Goal: Information Seeking & Learning: Learn about a topic

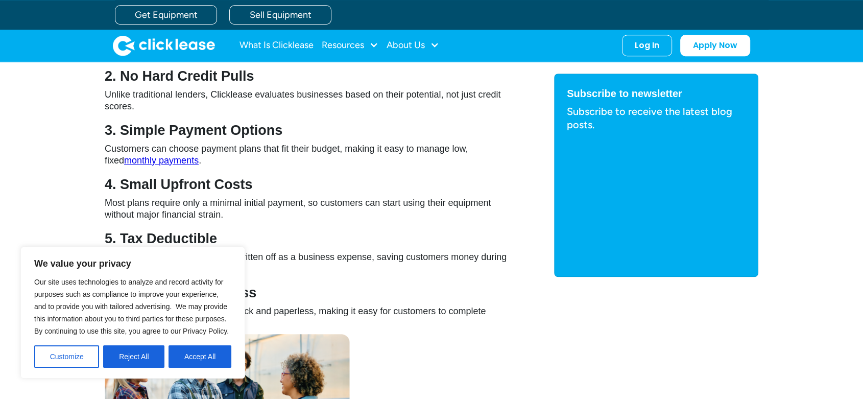
scroll to position [825, 0]
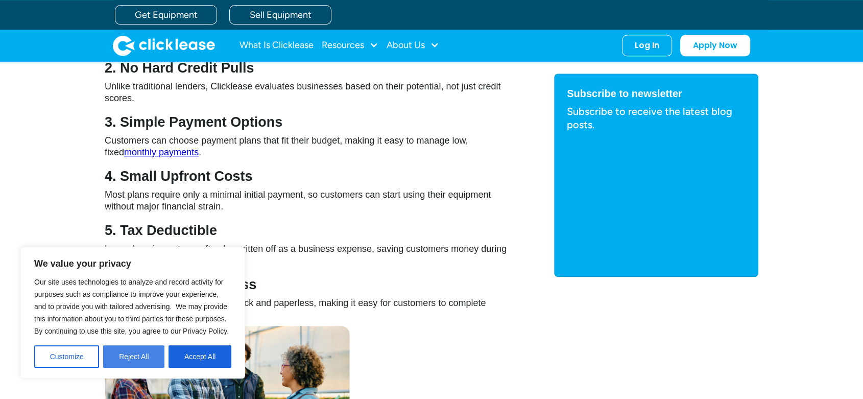
click at [124, 353] on button "Reject All" at bounding box center [133, 356] width 61 height 22
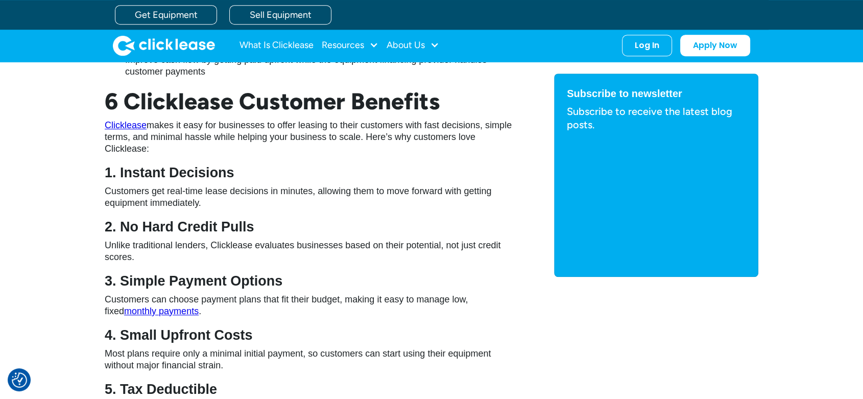
scroll to position [0, 0]
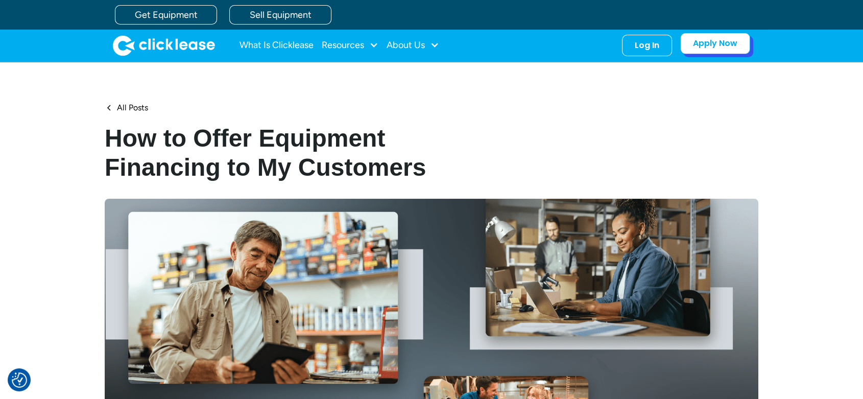
click at [698, 49] on link "Apply Now" at bounding box center [715, 43] width 70 height 21
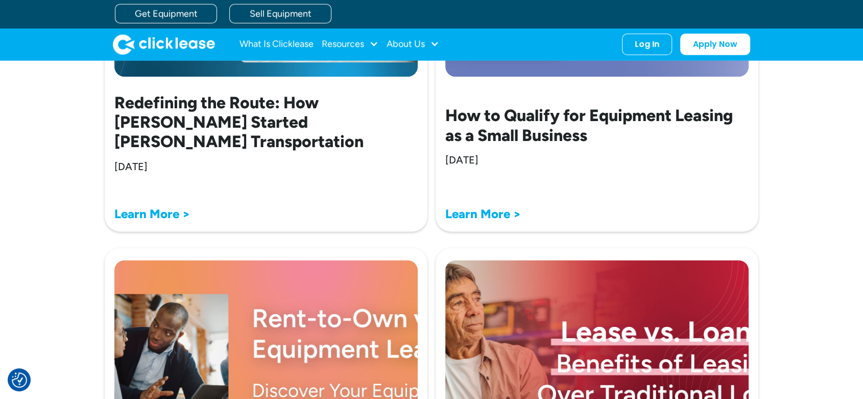
scroll to position [1303, 0]
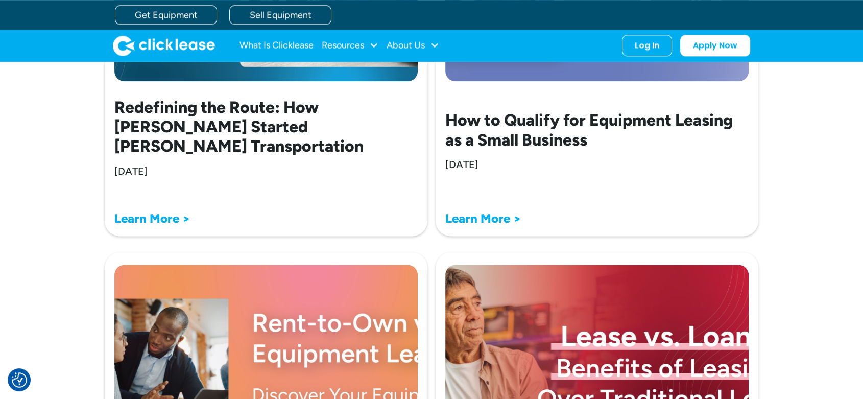
click at [159, 220] on strong "Learn More >" at bounding box center [152, 218] width 76 height 15
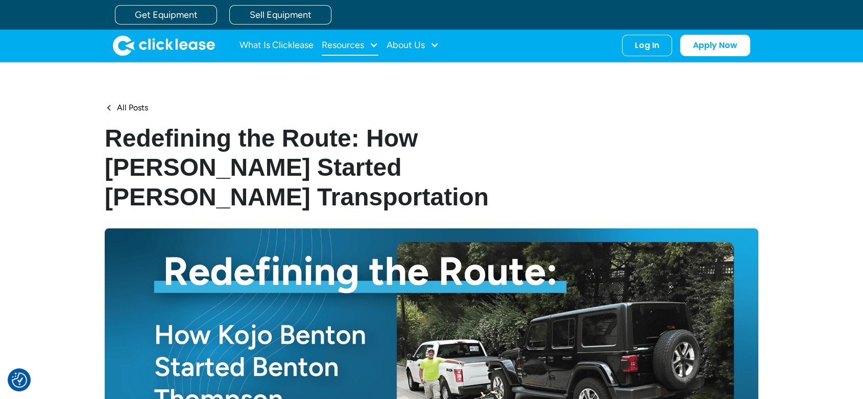
click at [334, 45] on div "Resources" at bounding box center [343, 45] width 42 height 0
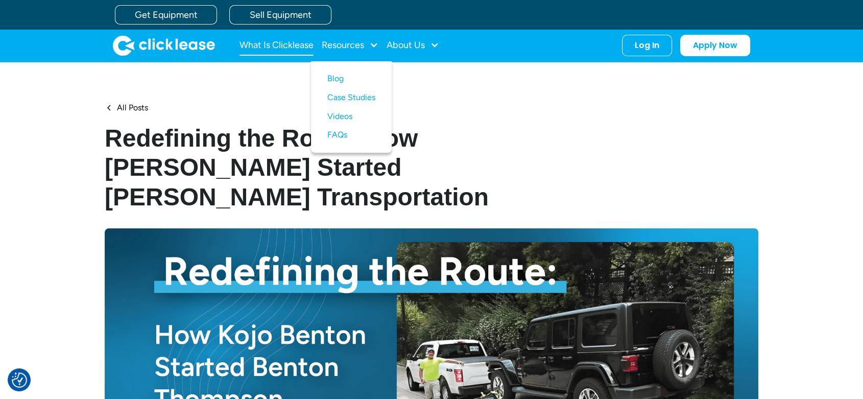
click at [286, 48] on link "What Is Clicklease" at bounding box center [277, 45] width 74 height 20
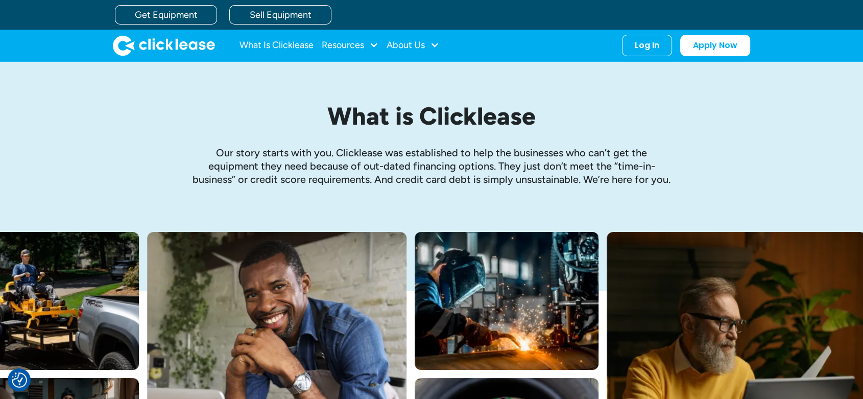
click at [155, 35] on img "home" at bounding box center [164, 45] width 102 height 20
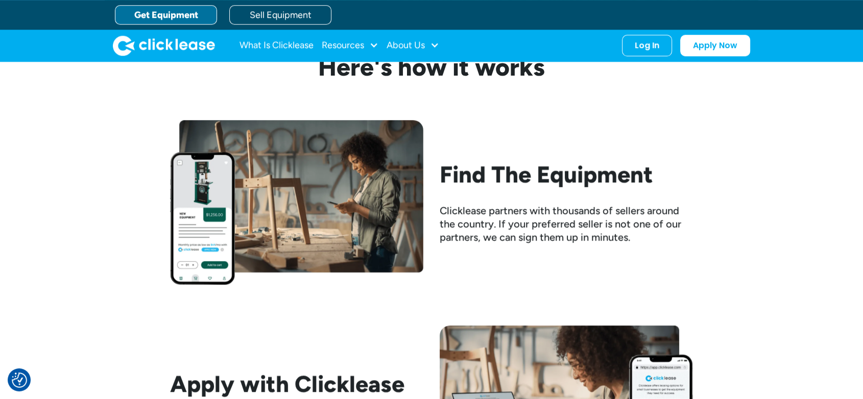
scroll to position [753, 0]
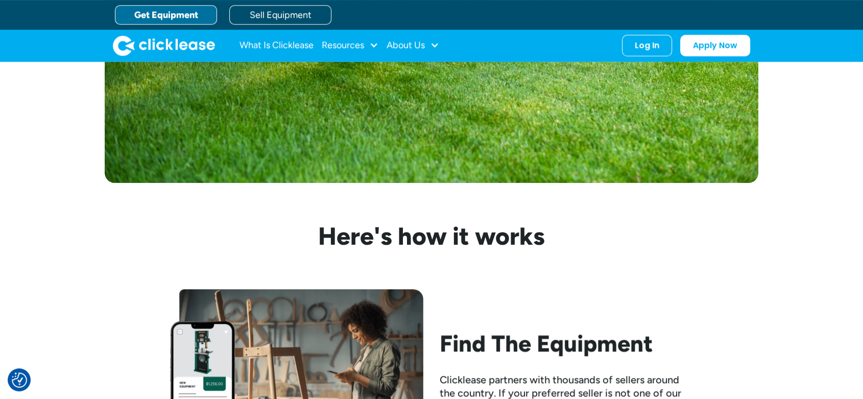
click at [192, 12] on link "Get Equipment" at bounding box center [166, 14] width 102 height 19
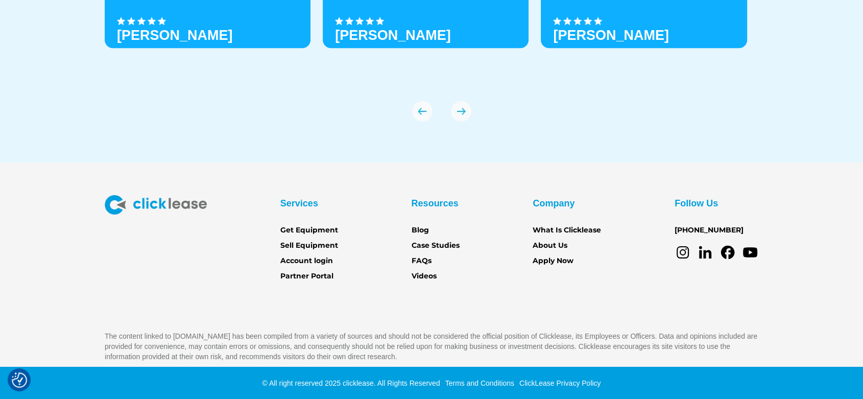
scroll to position [3639, 0]
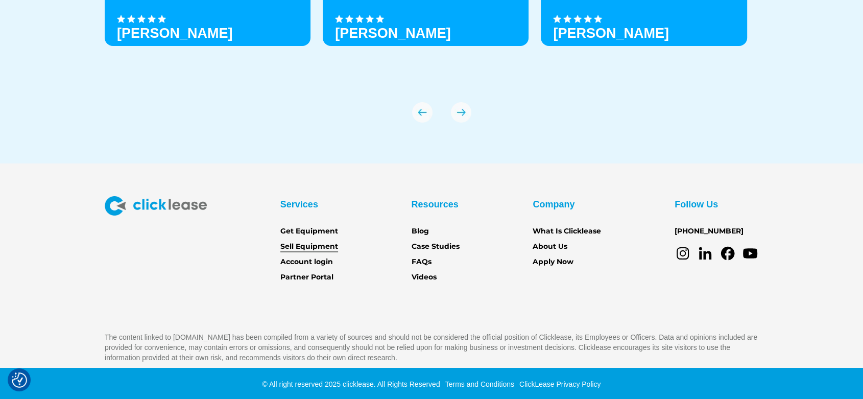
click at [313, 245] on link "Sell Equipment" at bounding box center [309, 246] width 58 height 11
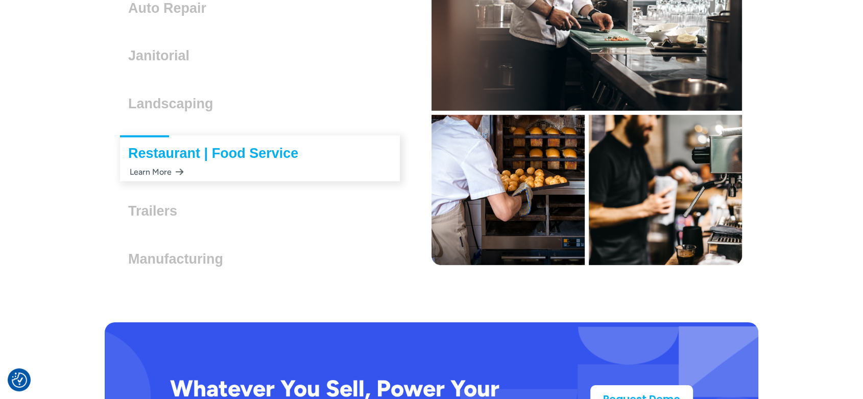
scroll to position [3043, 0]
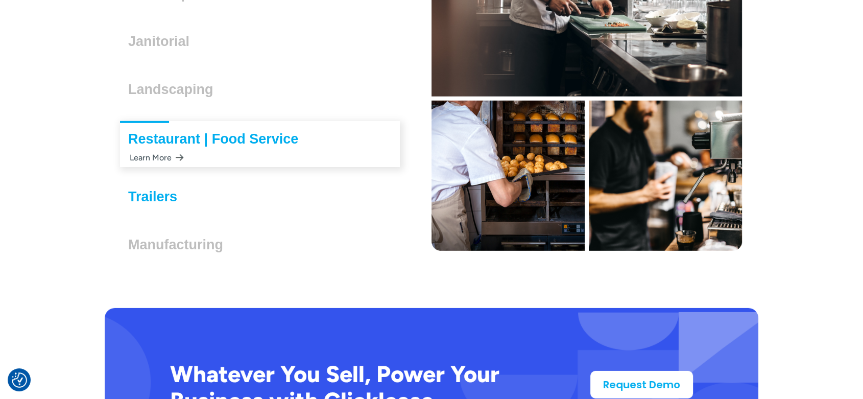
click at [159, 200] on h3 "Trailers" at bounding box center [156, 196] width 57 height 15
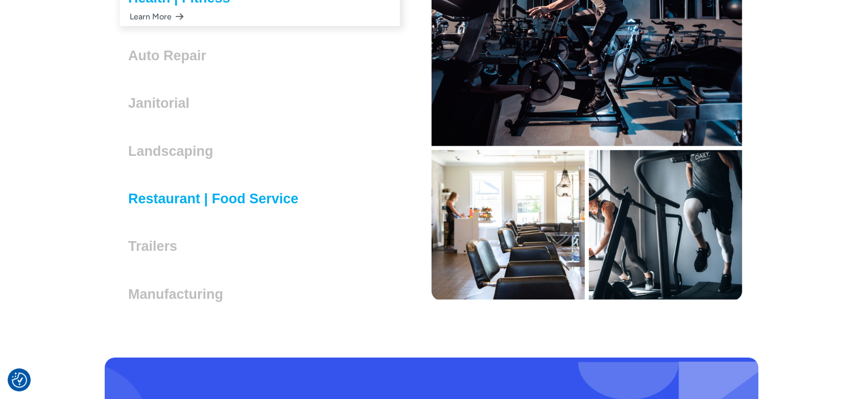
scroll to position [3035, 0]
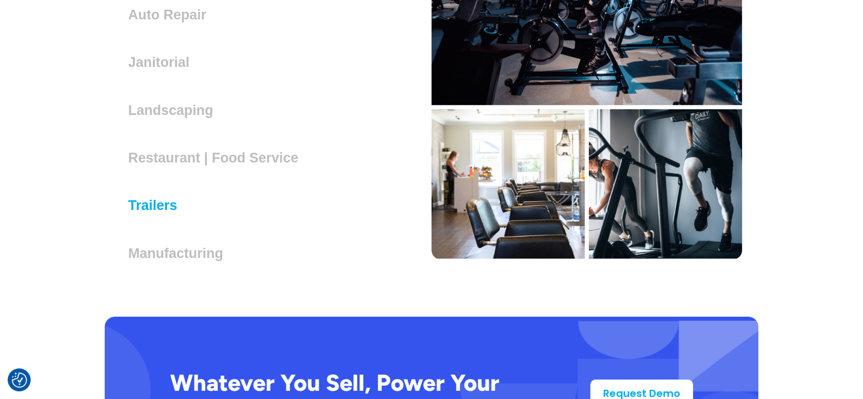
click at [148, 205] on h3 "Trailers" at bounding box center [156, 205] width 57 height 15
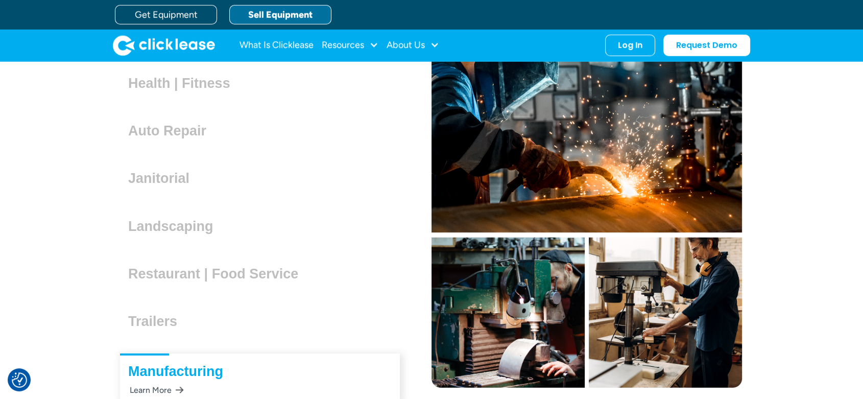
scroll to position [2906, 0]
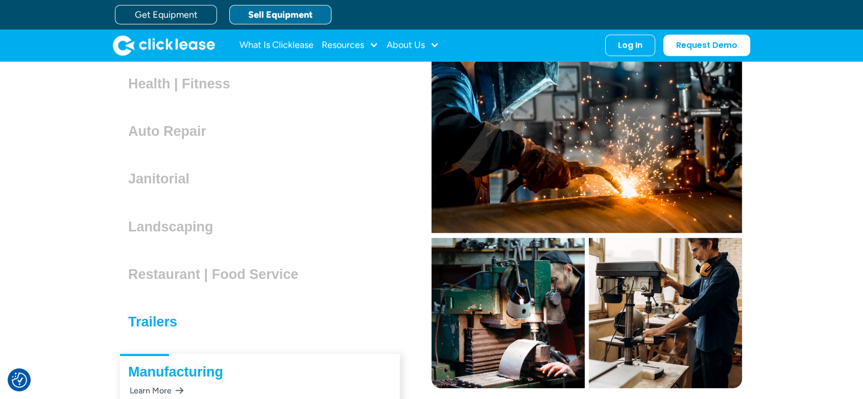
click at [169, 326] on div "Trailers Lorem ipsum dolor sit amet, consectetur adipiscing elit. Suspendisse v…" at bounding box center [157, 317] width 74 height 23
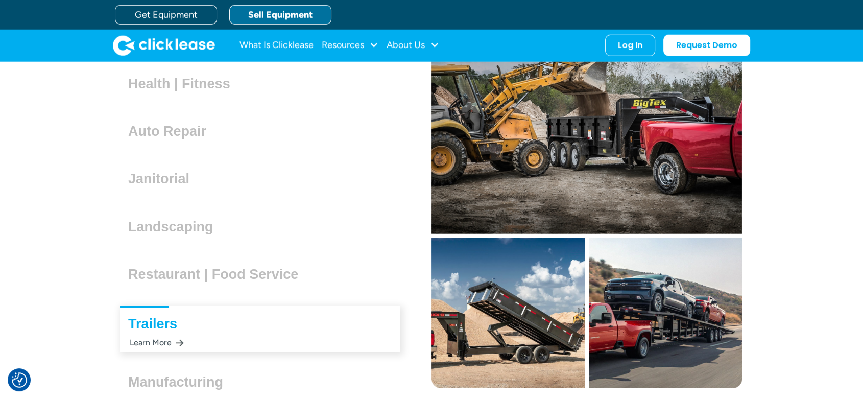
click at [169, 342] on div "Learn More" at bounding box center [156, 342] width 56 height 20
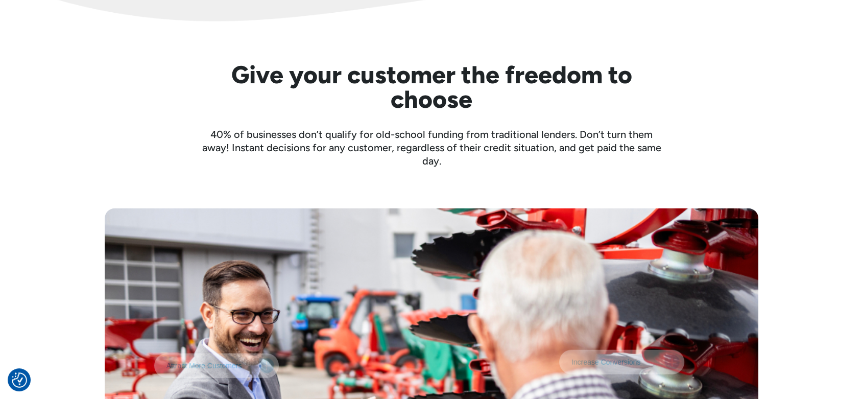
scroll to position [2358, 0]
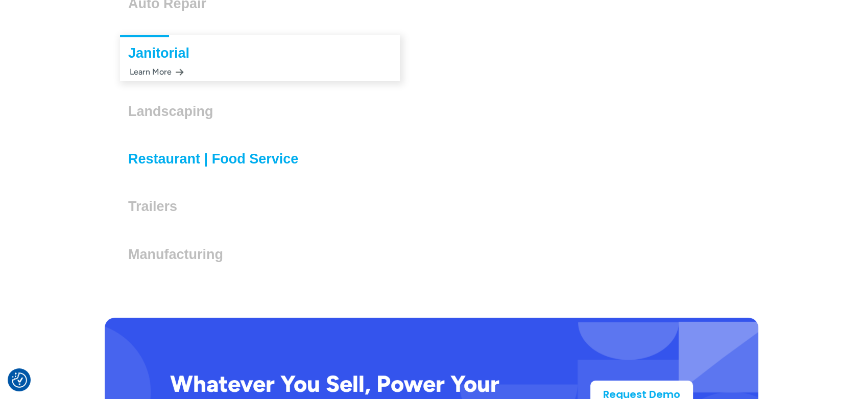
scroll to position [3032, 0]
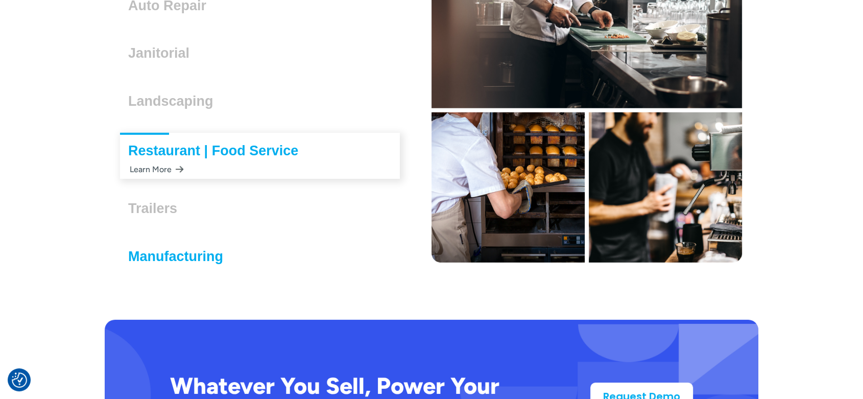
click at [206, 259] on h3 "Manufacturing" at bounding box center [179, 256] width 103 height 15
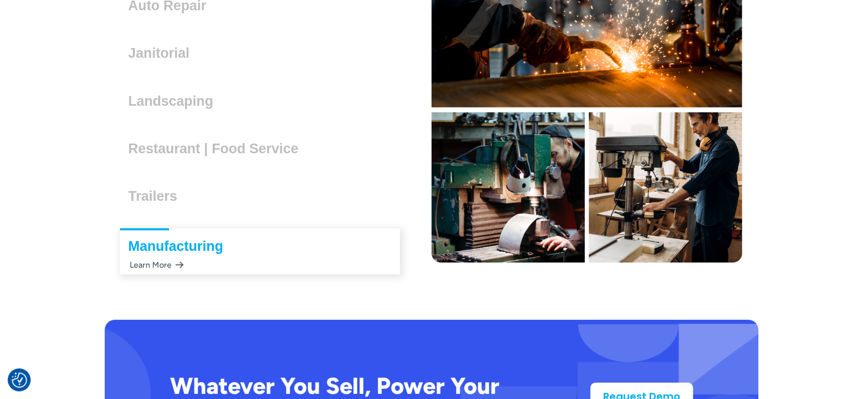
click at [170, 265] on div "Learn More" at bounding box center [156, 265] width 56 height 20
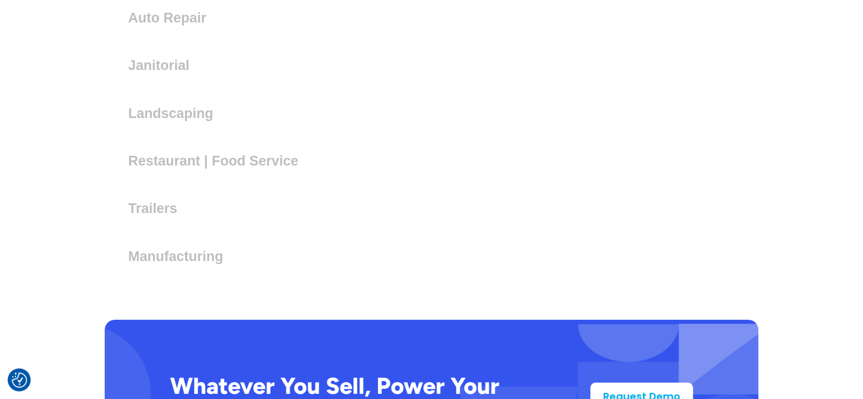
scroll to position [3044, 0]
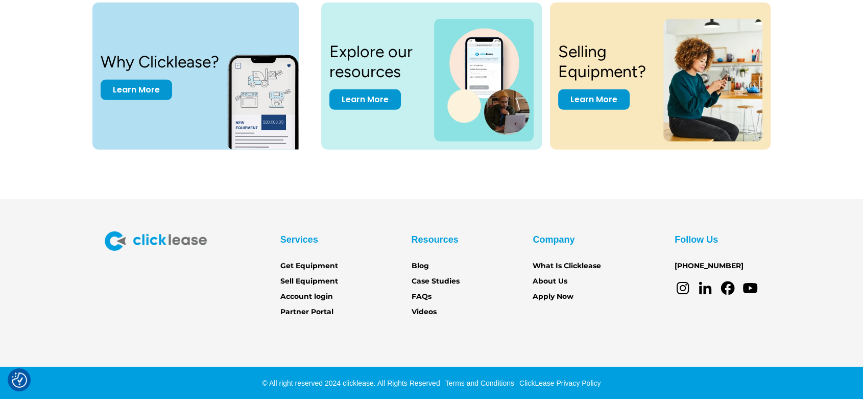
scroll to position [3116, 0]
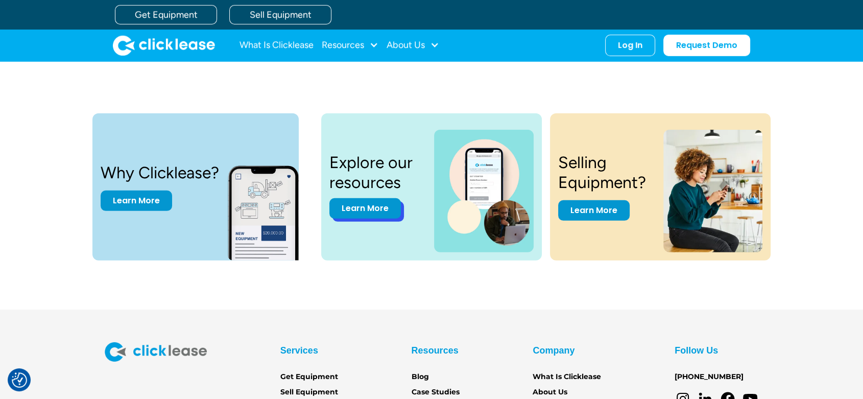
click at [361, 213] on link "Learn More" at bounding box center [365, 208] width 72 height 20
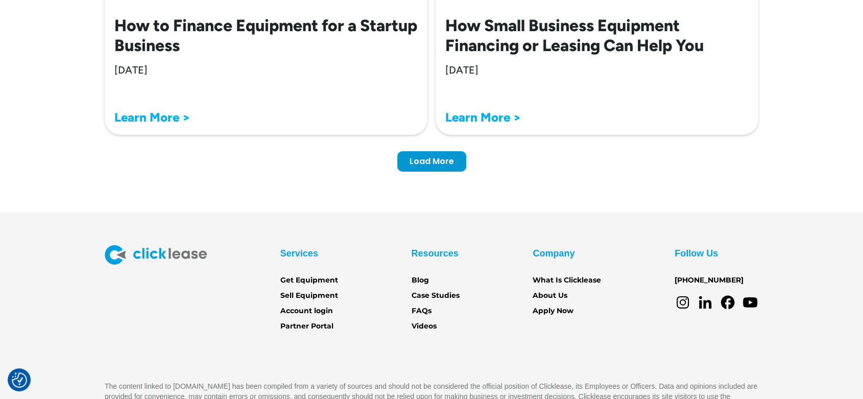
scroll to position [3266, 0]
click at [320, 281] on link "Get Equipment" at bounding box center [309, 279] width 58 height 11
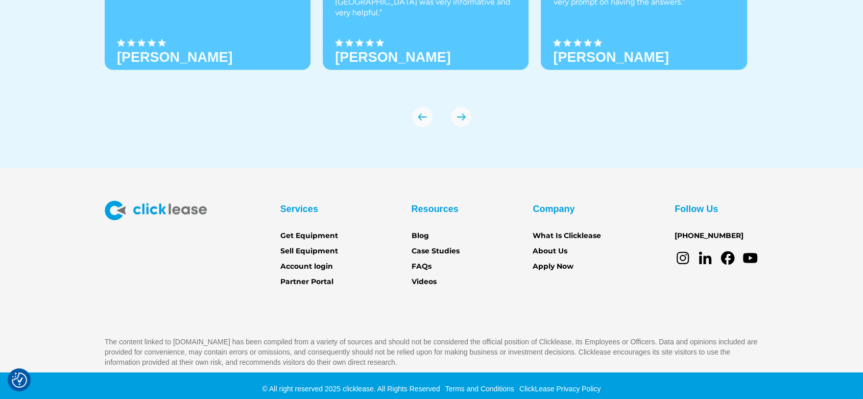
scroll to position [3640, 0]
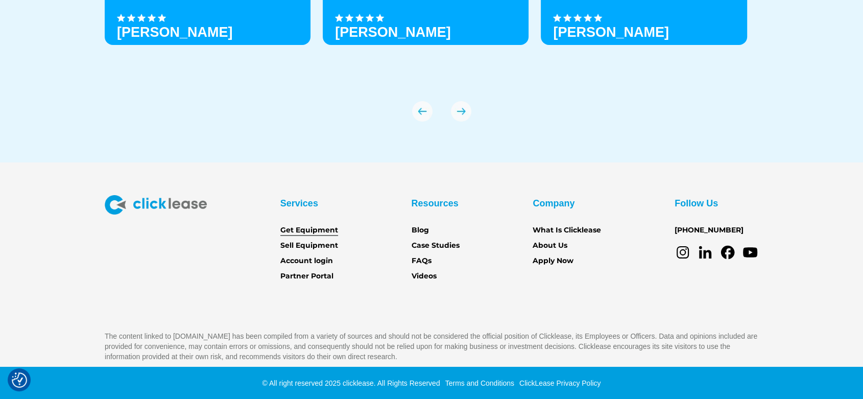
click at [304, 225] on link "Get Equipment" at bounding box center [309, 230] width 58 height 11
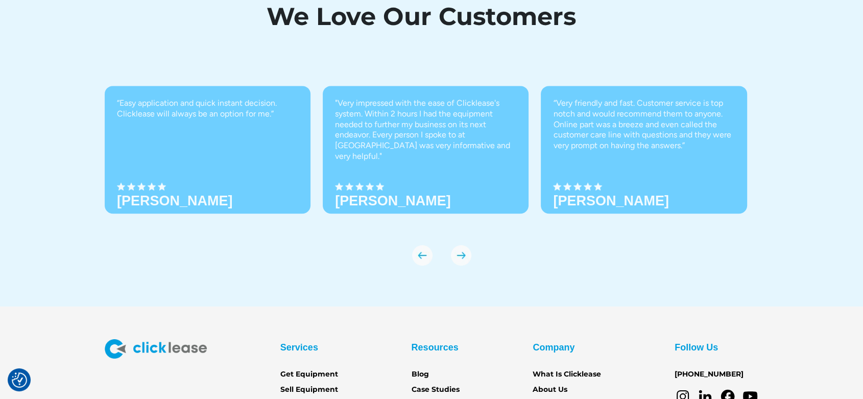
scroll to position [3640, 0]
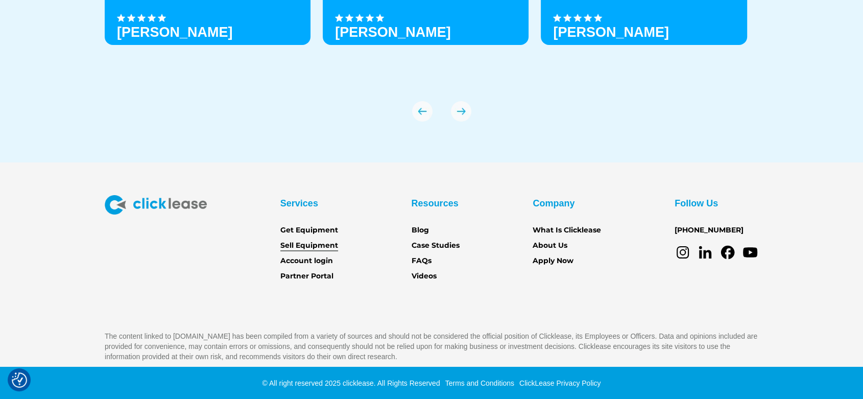
click at [296, 248] on link "Sell Equipment" at bounding box center [309, 245] width 58 height 11
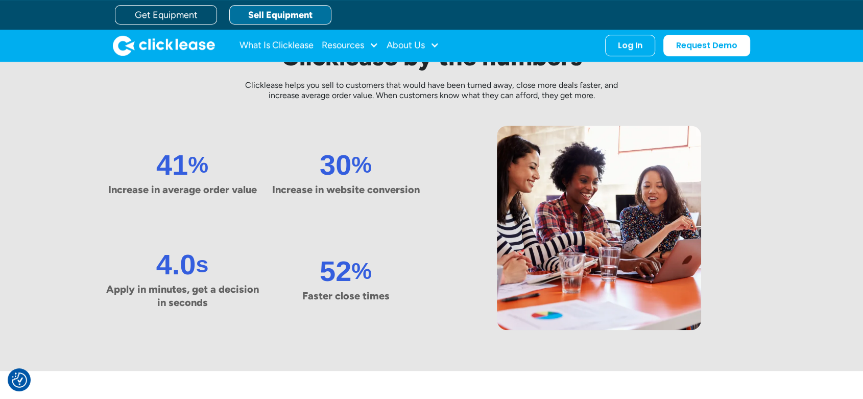
scroll to position [409, 0]
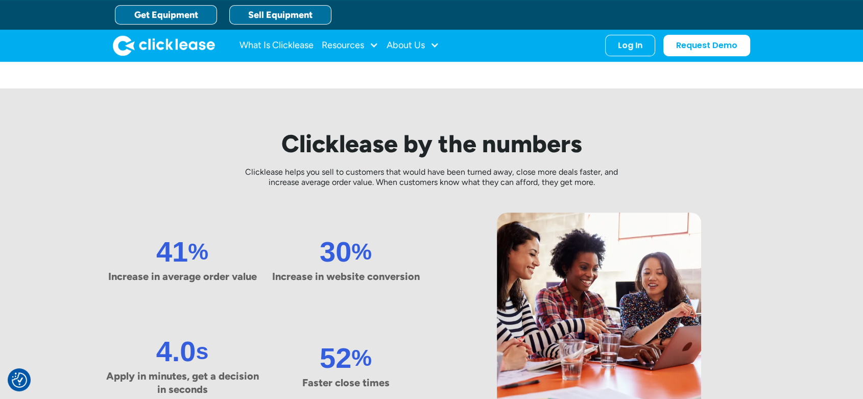
click at [169, 17] on link "Get Equipment" at bounding box center [166, 14] width 102 height 19
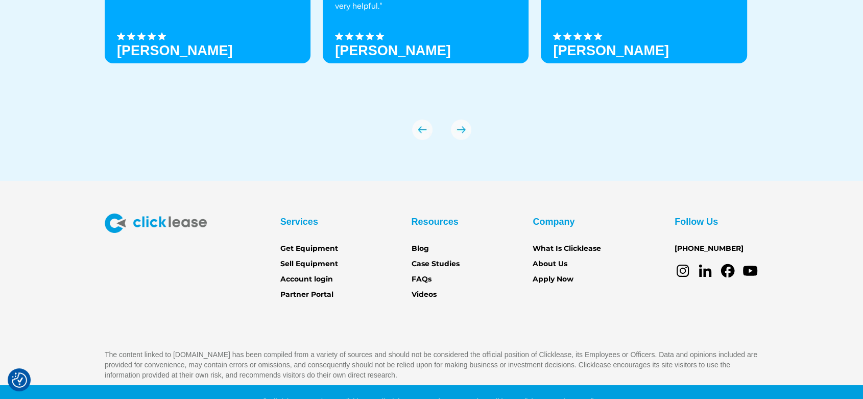
scroll to position [3640, 0]
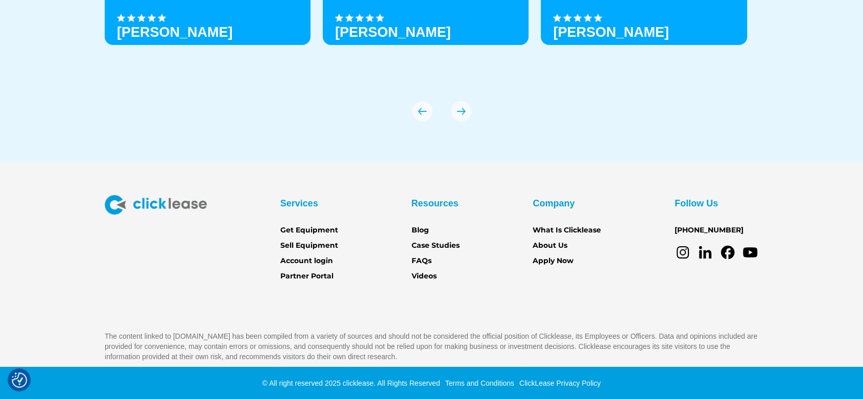
click at [463, 112] on img "next slide" at bounding box center [461, 111] width 20 height 20
click at [316, 274] on link "Partner Portal" at bounding box center [306, 276] width 53 height 11
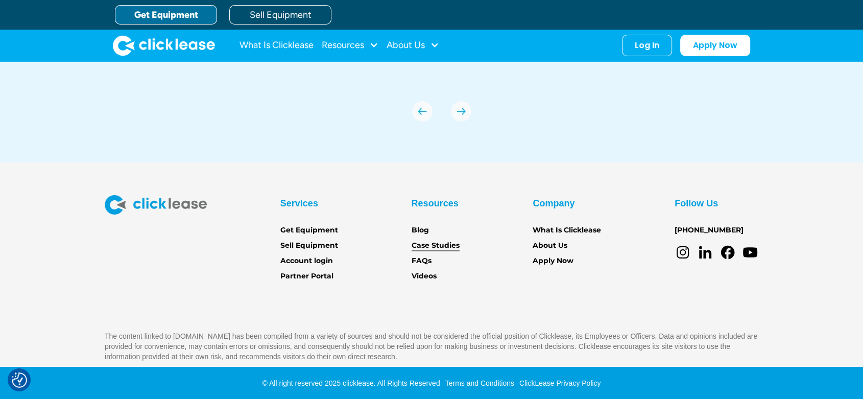
click at [425, 241] on link "Case Studies" at bounding box center [436, 245] width 48 height 11
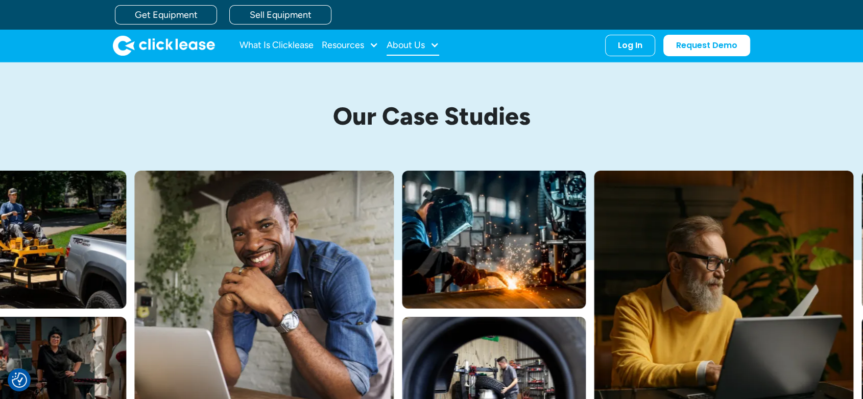
click at [397, 45] on div "About Us" at bounding box center [406, 45] width 38 height 0
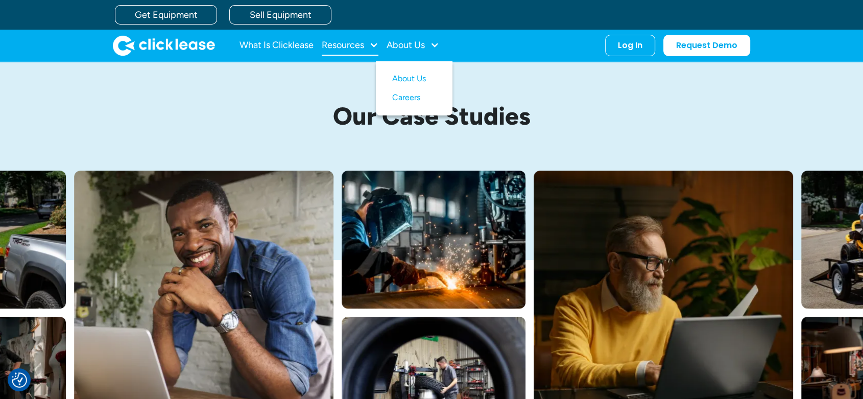
click at [368, 46] on div "Resources" at bounding box center [350, 45] width 57 height 20
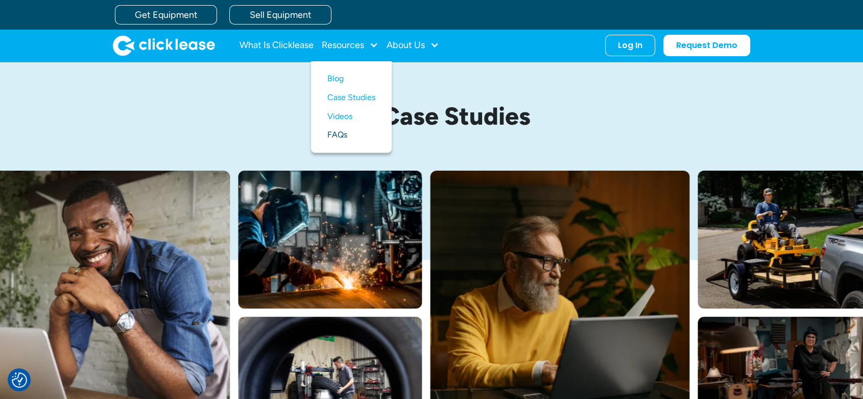
click at [338, 133] on link "FAQs" at bounding box center [351, 135] width 48 height 19
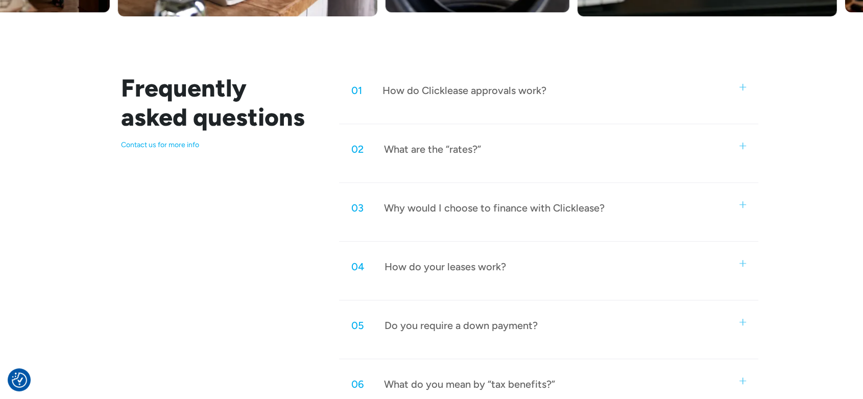
scroll to position [485, 0]
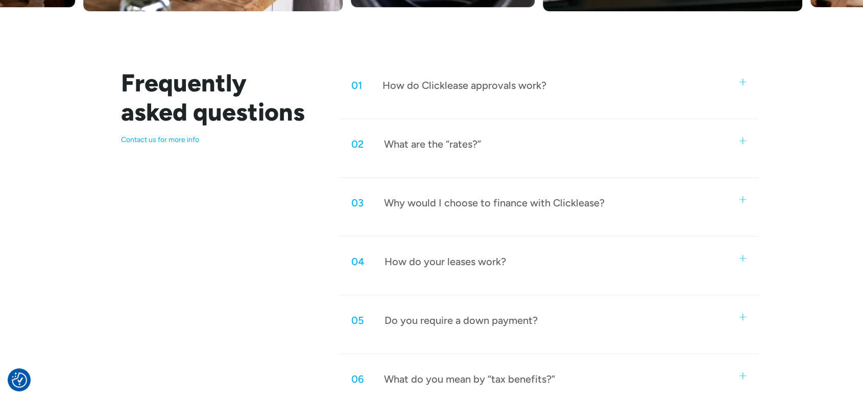
click at [544, 80] on div "How do Clicklease approvals work?" at bounding box center [465, 85] width 164 height 13
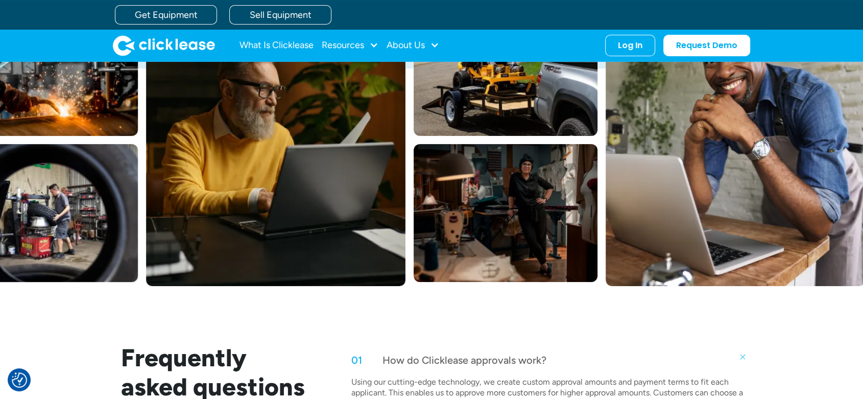
scroll to position [0, 0]
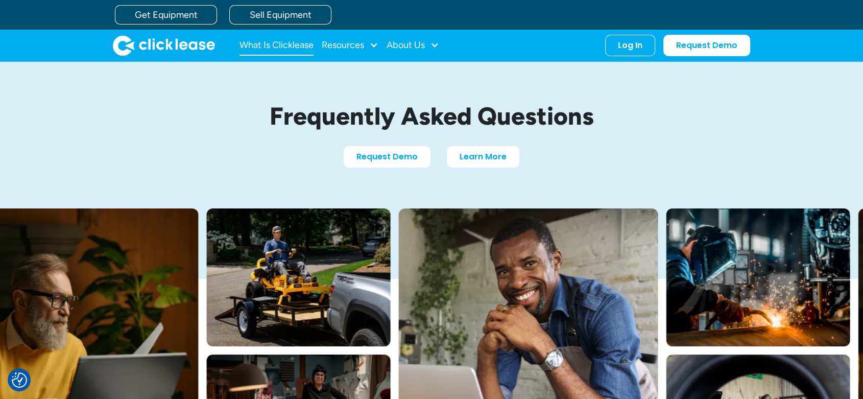
click at [285, 46] on link "What Is Clicklease" at bounding box center [277, 45] width 74 height 20
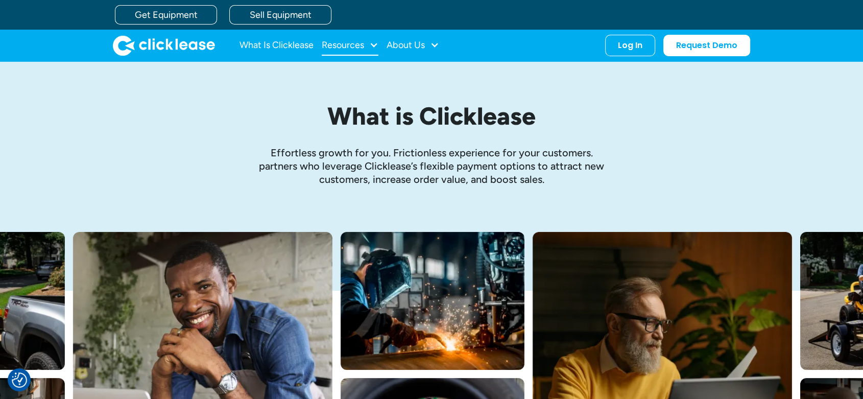
click at [358, 45] on div "Resources" at bounding box center [343, 45] width 42 height 0
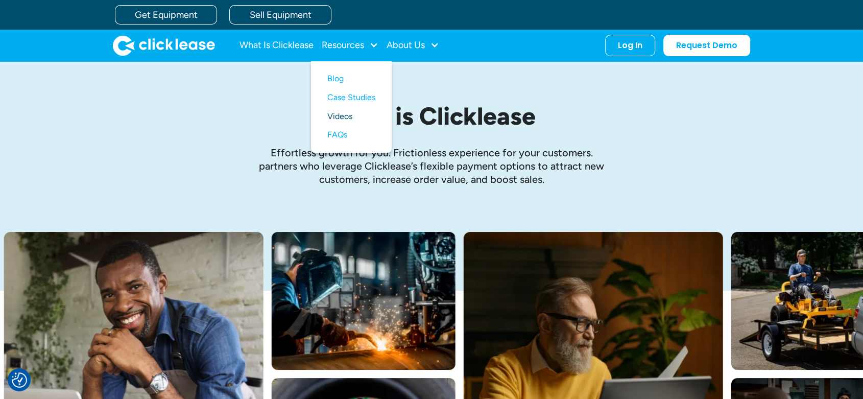
click at [342, 112] on link "Videos" at bounding box center [351, 116] width 48 height 19
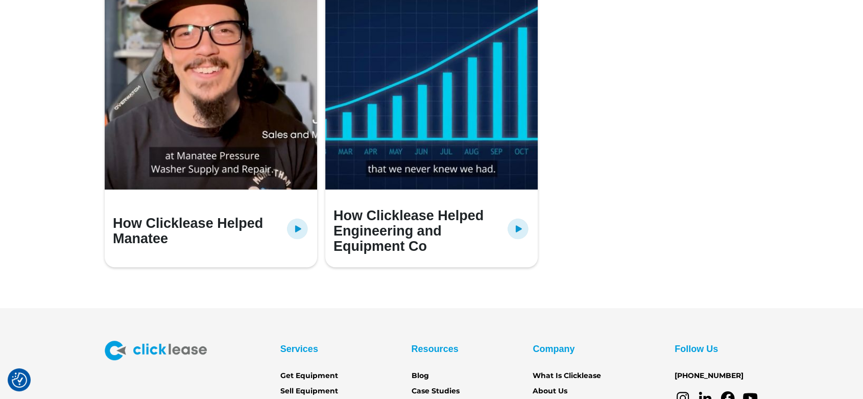
scroll to position [708, 0]
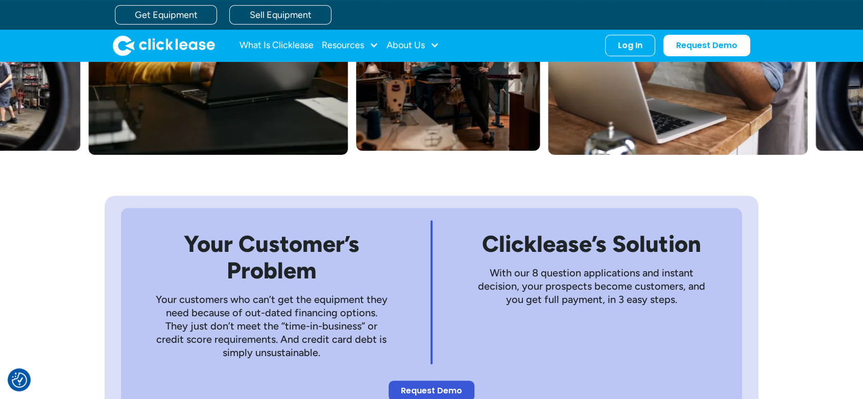
scroll to position [201, 0]
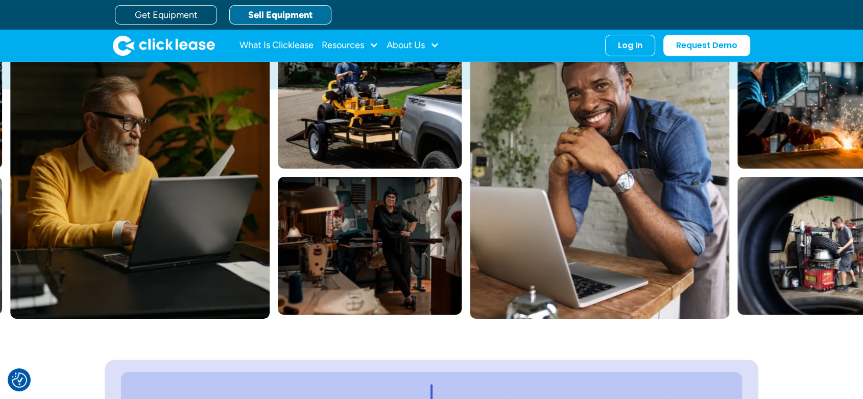
click at [266, 16] on link "Sell Equipment" at bounding box center [280, 14] width 102 height 19
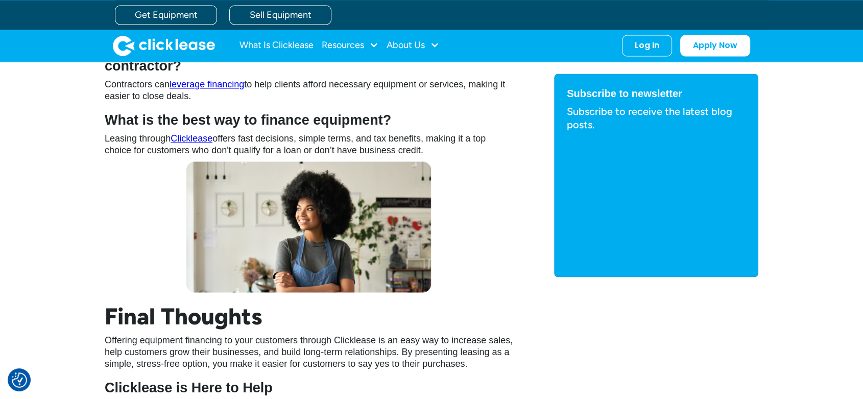
scroll to position [2067, 0]
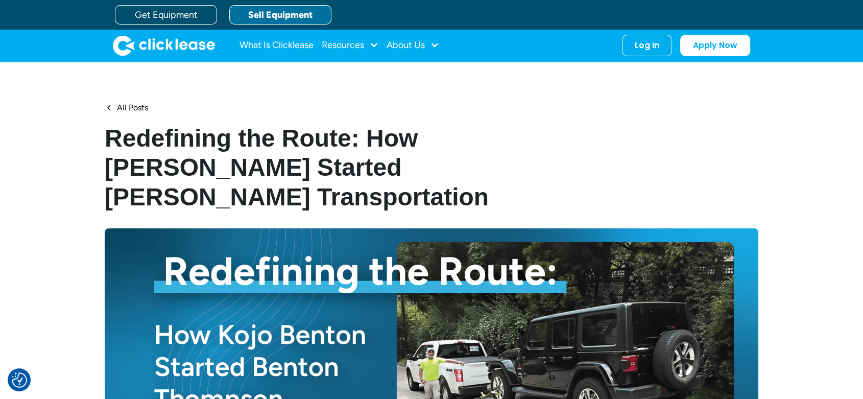
click at [267, 13] on link "Sell Equipment" at bounding box center [280, 14] width 102 height 19
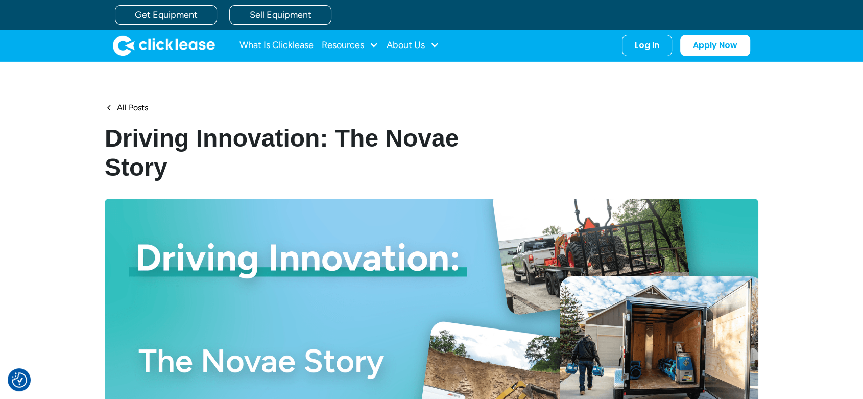
click at [801, 106] on div "All Posts Driving Innovation: The Novae Story Published on [DATE]" at bounding box center [431, 295] width 863 height 466
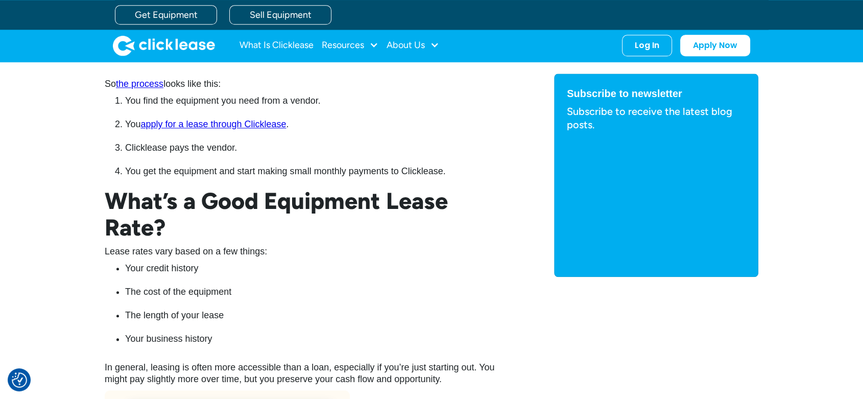
scroll to position [1121, 0]
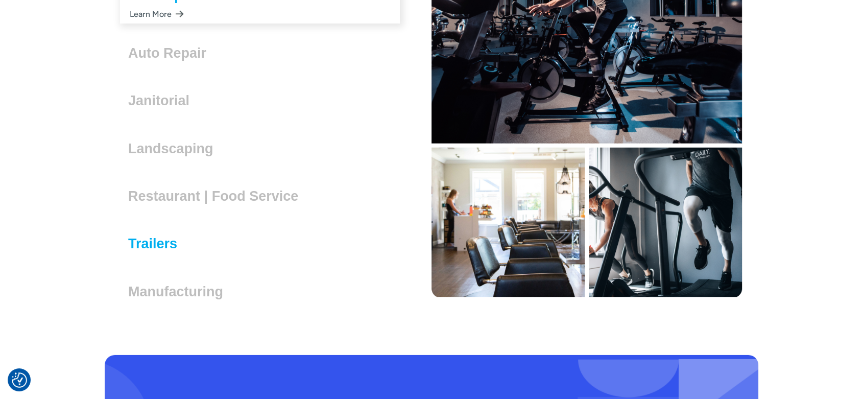
click at [153, 241] on h3 "Trailers" at bounding box center [156, 243] width 57 height 15
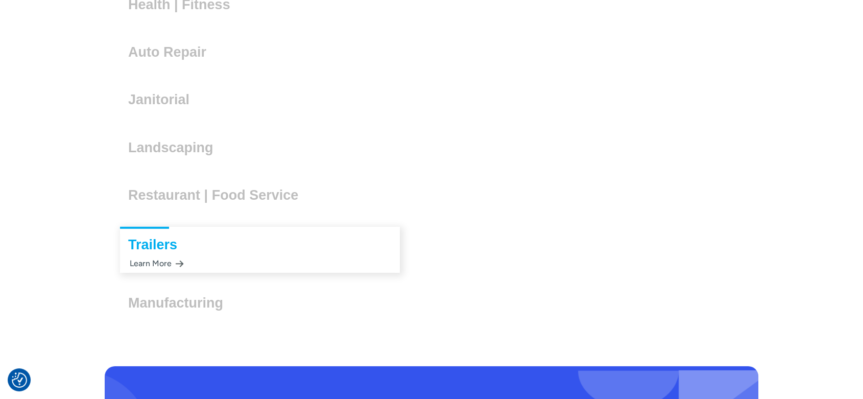
scroll to position [2994, 0]
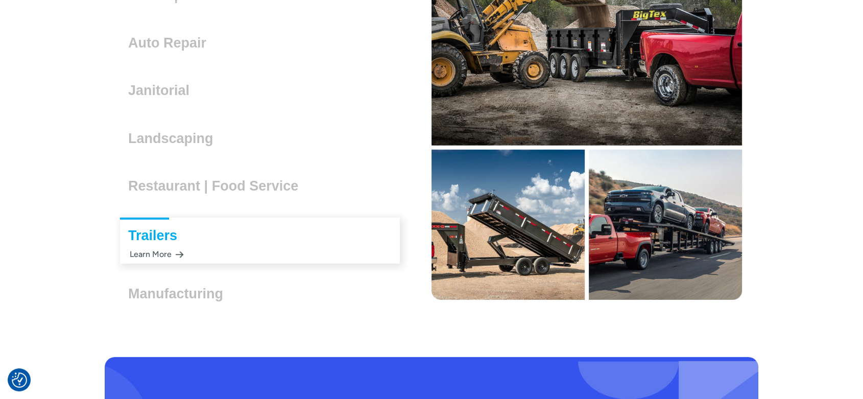
click at [162, 253] on div "Learn More" at bounding box center [156, 254] width 56 height 20
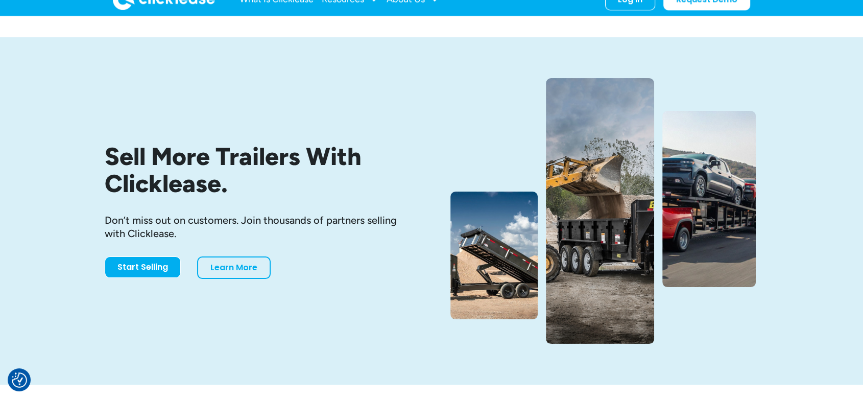
scroll to position [29, 0]
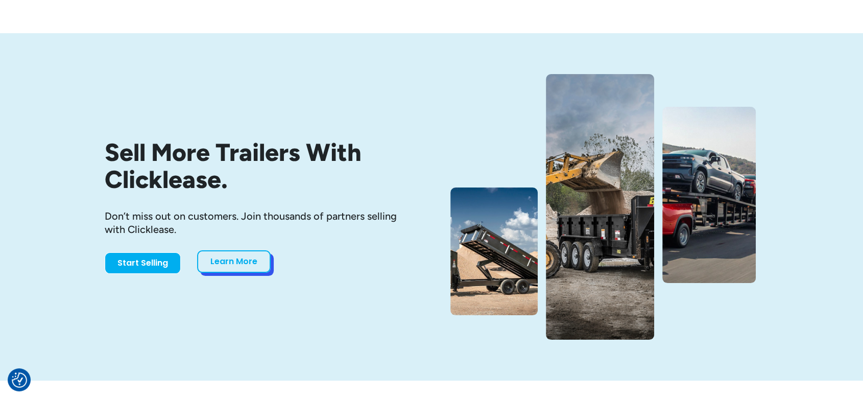
click at [221, 265] on link "Learn More" at bounding box center [234, 261] width 74 height 22
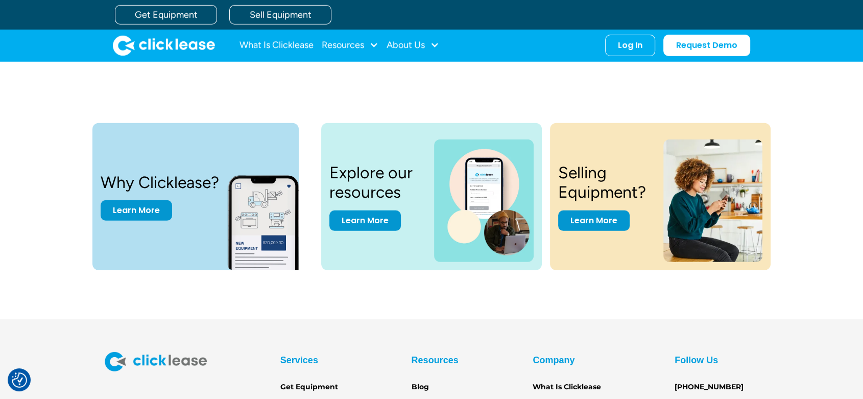
scroll to position [3228, 0]
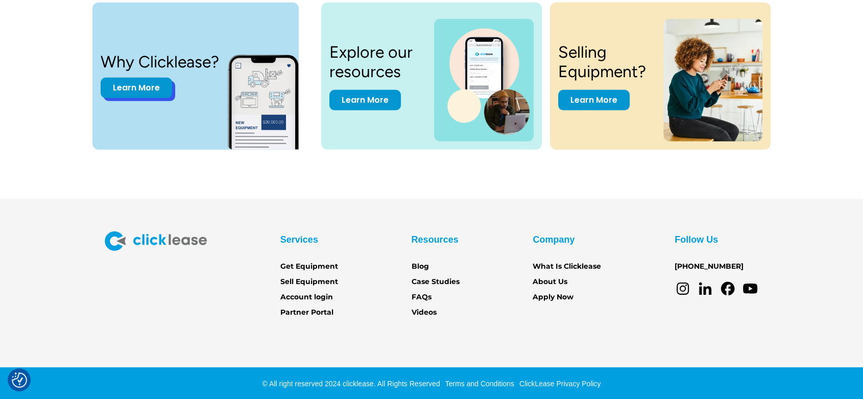
click at [135, 89] on link "Learn More" at bounding box center [137, 88] width 72 height 20
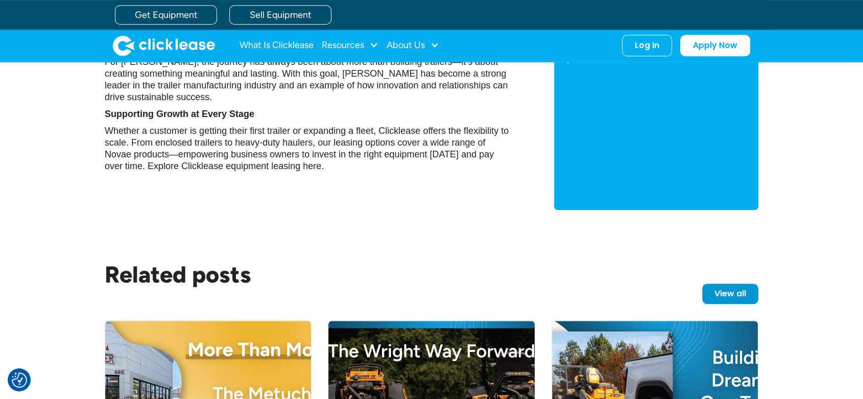
scroll to position [959, 0]
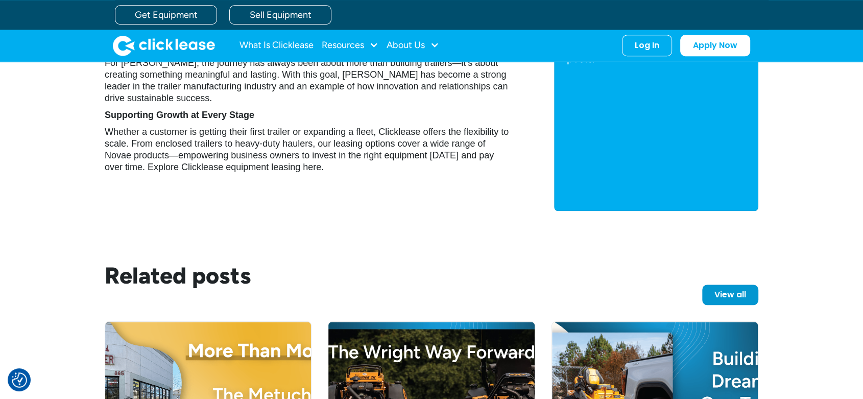
click at [290, 157] on p "Whether a customer is getting their first trailer or expanding a fleet, Clickle…" at bounding box center [309, 149] width 409 height 47
click at [274, 45] on link "What Is Clicklease" at bounding box center [277, 45] width 74 height 20
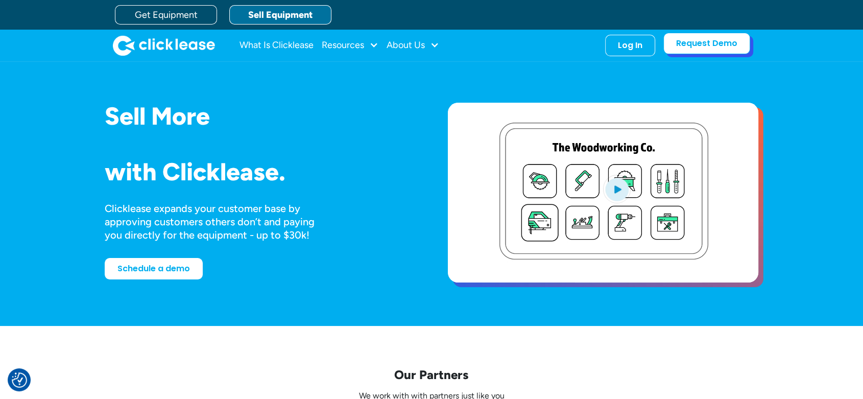
click at [685, 47] on link "Request Demo" at bounding box center [706, 43] width 87 height 21
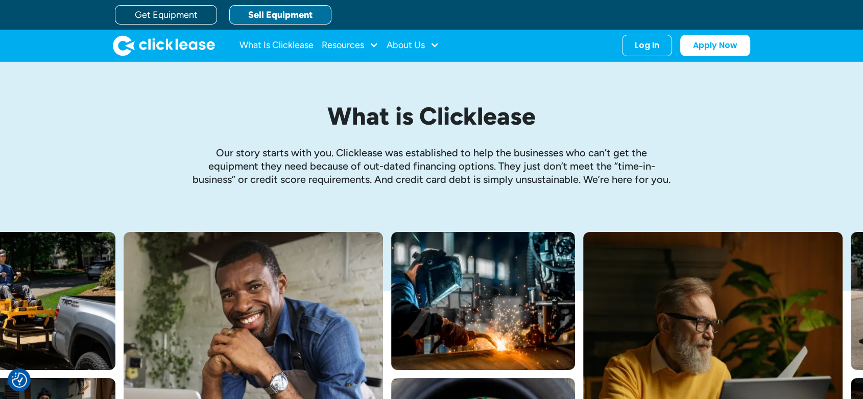
click at [260, 16] on link "Sell Equipment" at bounding box center [280, 14] width 102 height 19
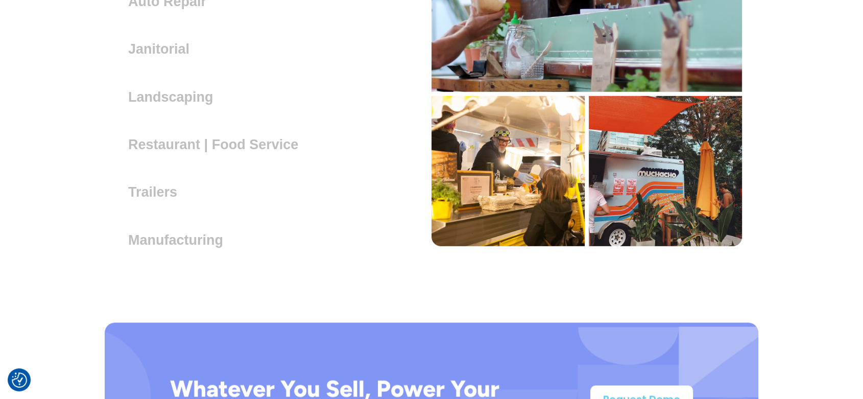
scroll to position [3052, 0]
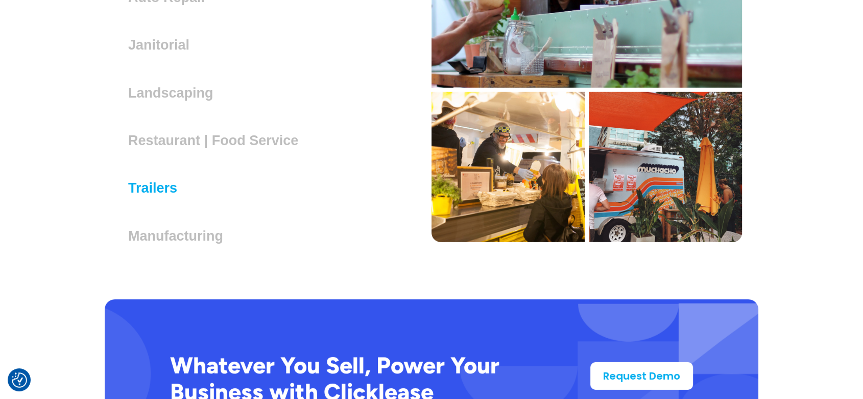
click at [152, 188] on h3 "Trailers" at bounding box center [156, 187] width 57 height 15
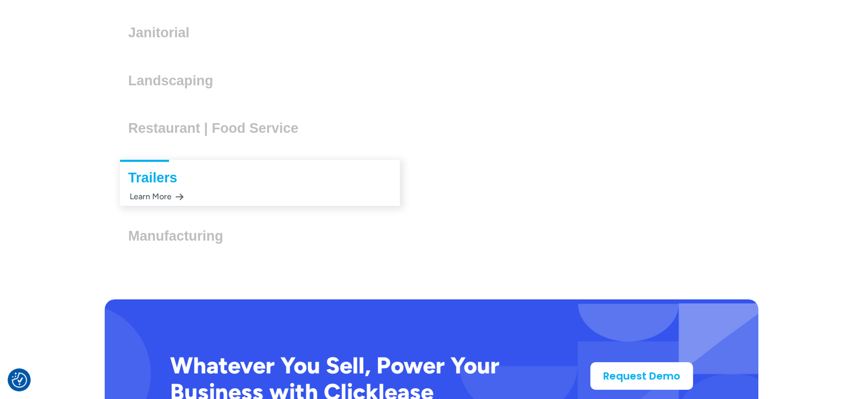
scroll to position [3039, 0]
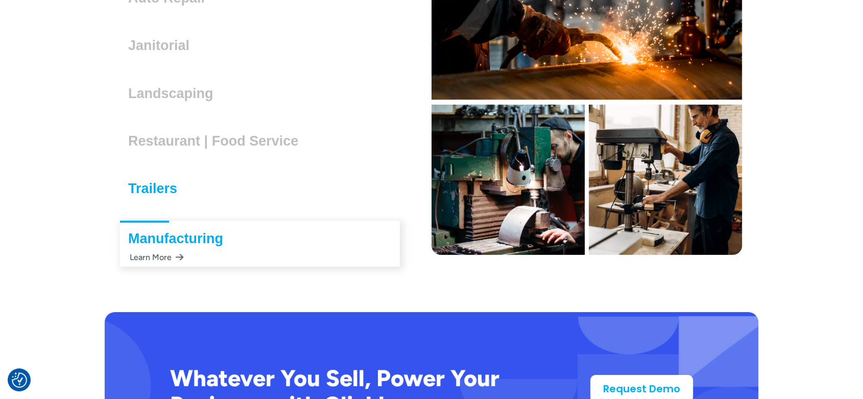
click at [155, 188] on h3 "Trailers" at bounding box center [156, 188] width 57 height 15
click at [155, 208] on div "Trailers Lorem ipsum dolor sit amet, consectetur adipiscing elit. Suspendisse v…" at bounding box center [260, 189] width 311 height 43
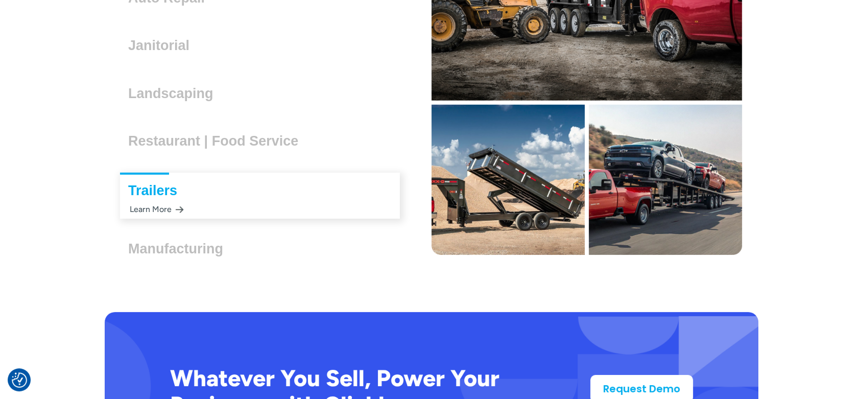
click at [163, 207] on div "Learn More" at bounding box center [156, 209] width 56 height 20
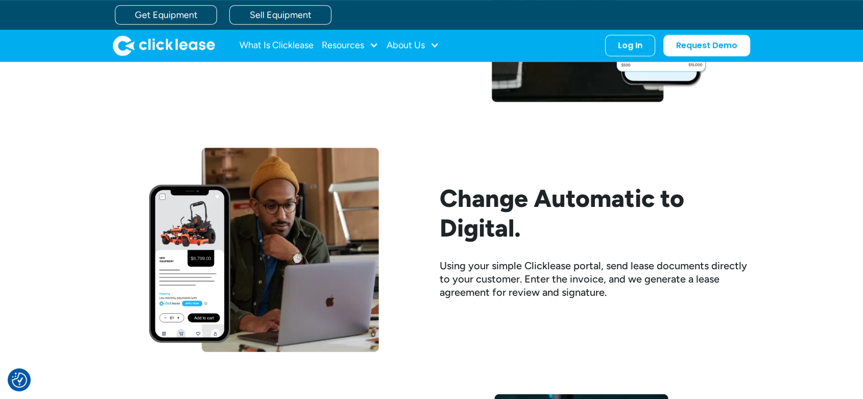
scroll to position [820, 0]
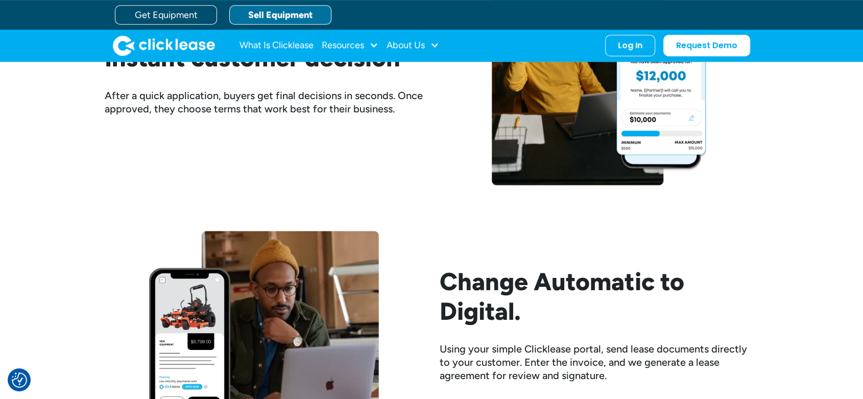
click at [254, 9] on link "Sell Equipment" at bounding box center [280, 14] width 102 height 19
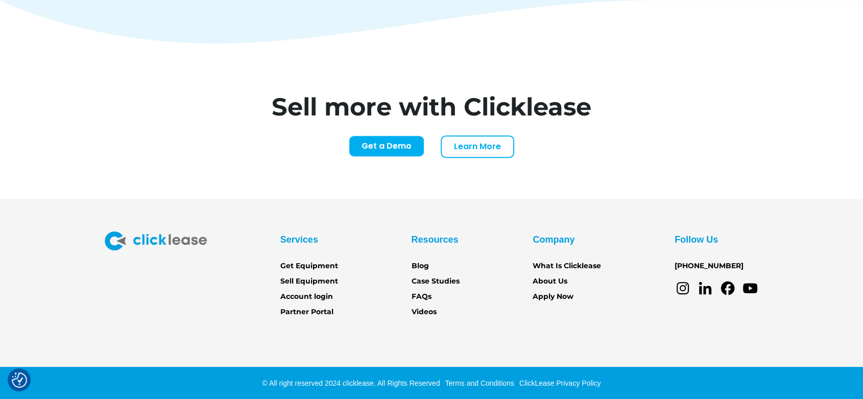
scroll to position [4258, 0]
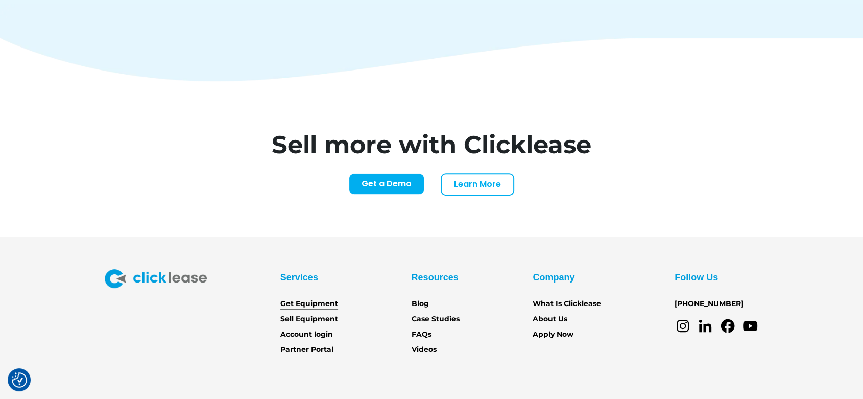
click at [308, 298] on link "Get Equipment" at bounding box center [309, 303] width 58 height 11
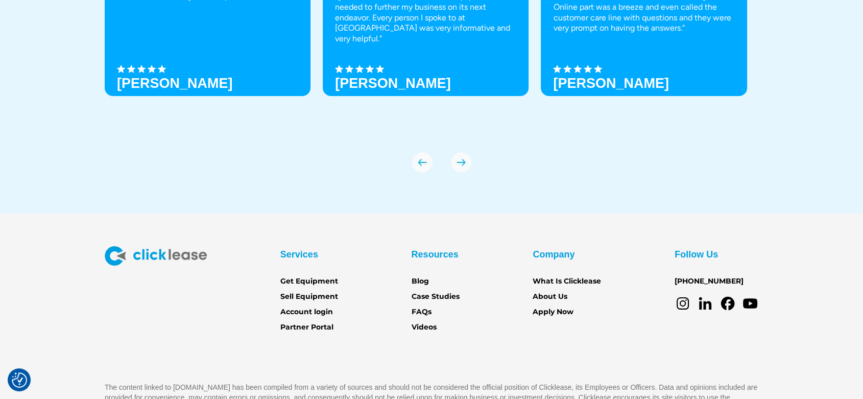
scroll to position [3640, 0]
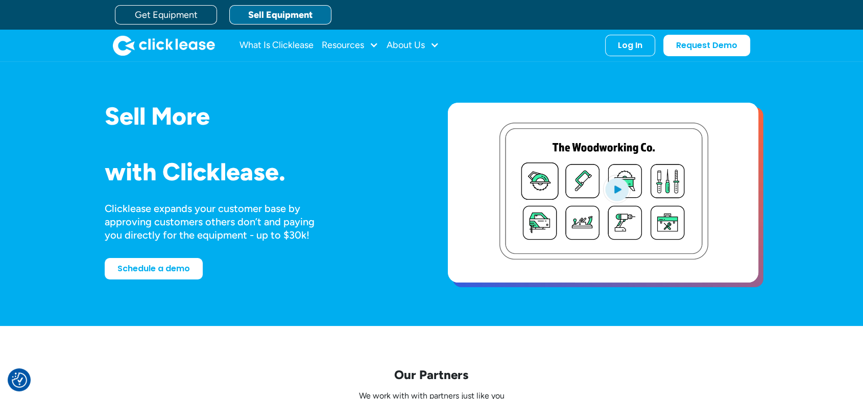
click at [261, 13] on link "Sell Equipment" at bounding box center [280, 14] width 102 height 19
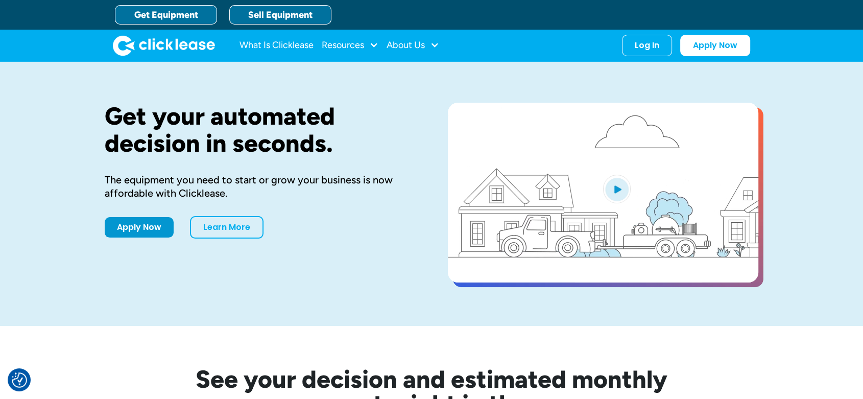
click at [287, 15] on link "Sell Equipment" at bounding box center [280, 14] width 102 height 19
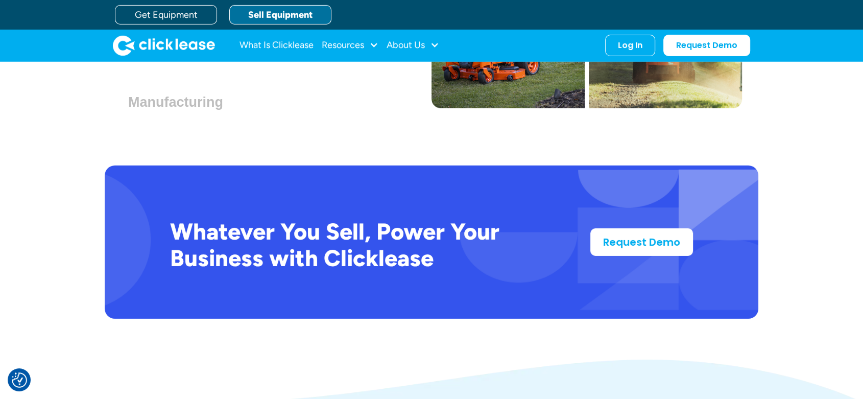
scroll to position [3184, 0]
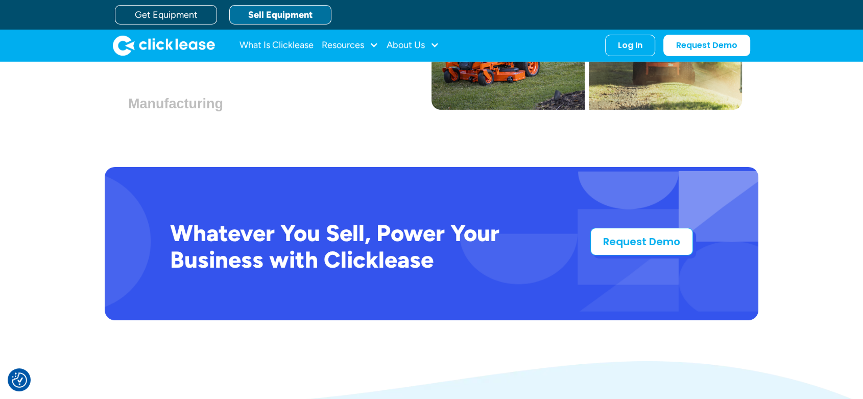
click at [625, 240] on link "Request Demo" at bounding box center [641, 242] width 103 height 28
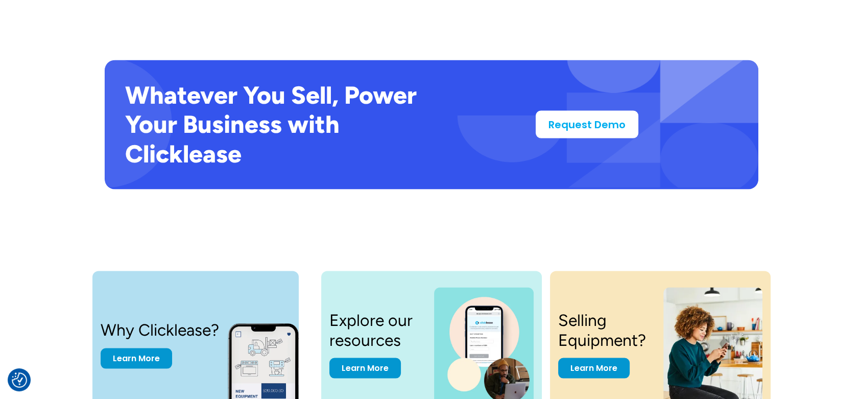
scroll to position [2164, 0]
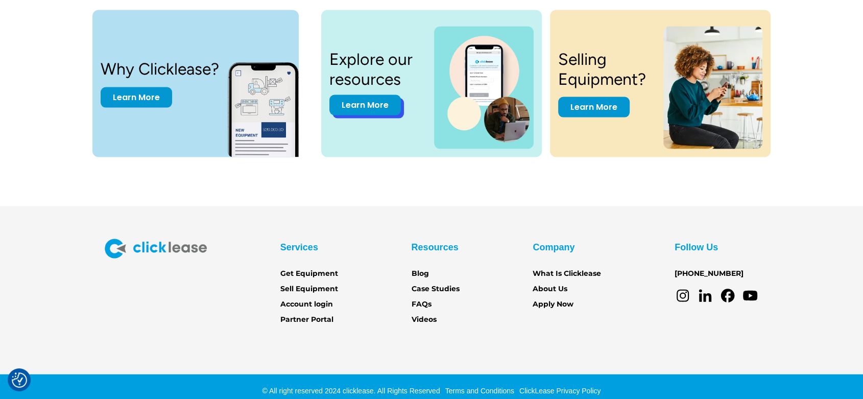
click at [379, 109] on link "Learn More" at bounding box center [365, 105] width 72 height 20
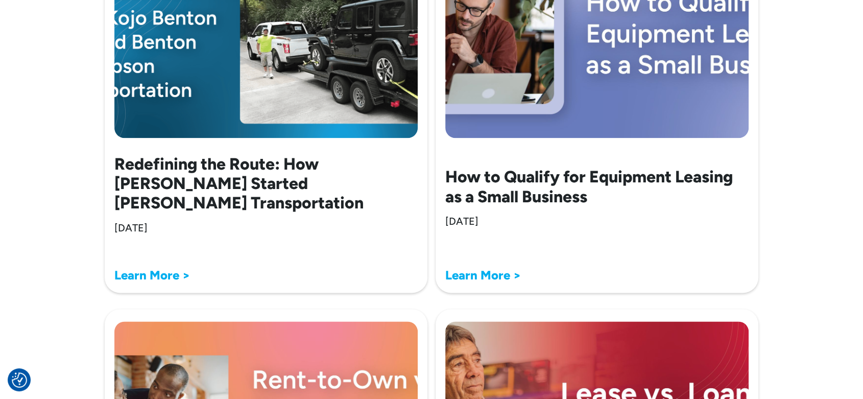
scroll to position [1250, 0]
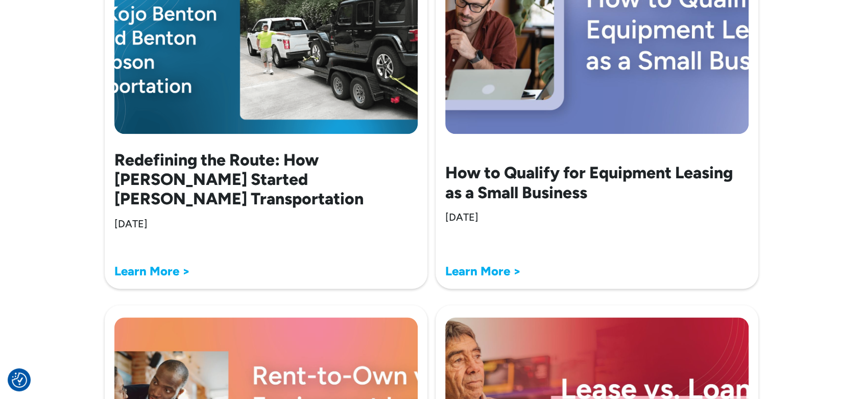
click at [494, 268] on strong "Learn More >" at bounding box center [483, 271] width 76 height 15
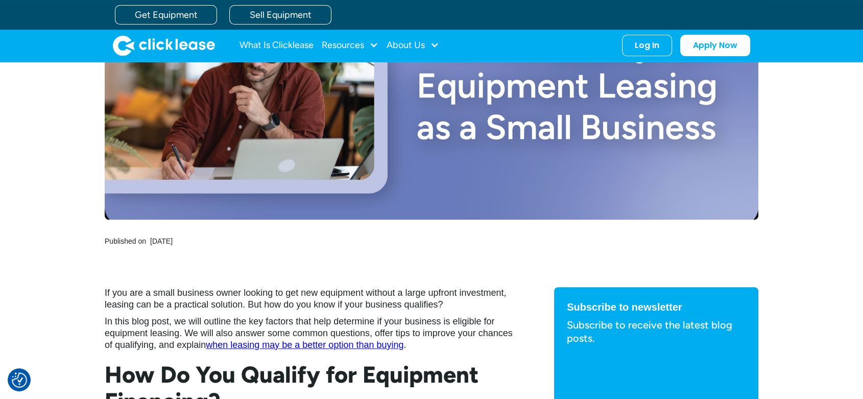
scroll to position [252, 0]
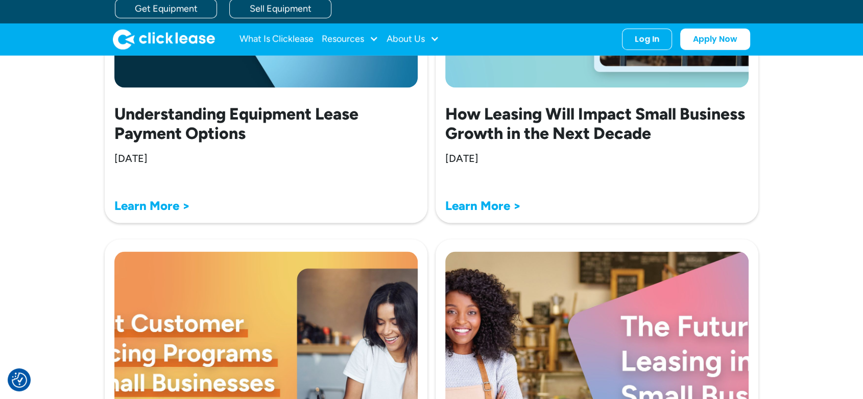
scroll to position [2067, 0]
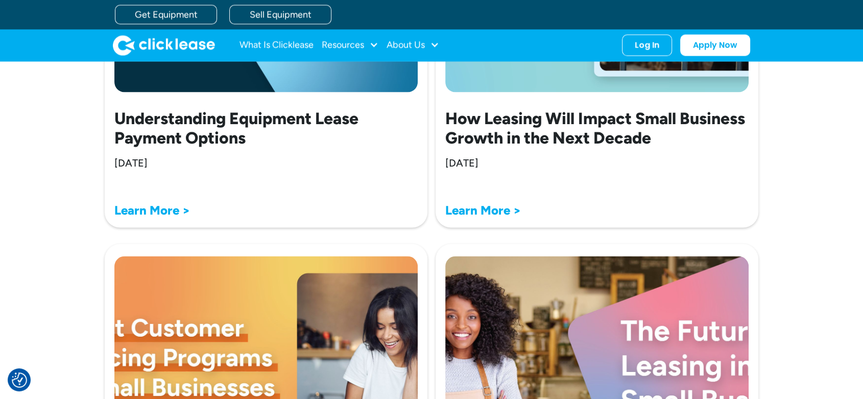
click at [159, 212] on strong "Learn More >" at bounding box center [152, 210] width 76 height 15
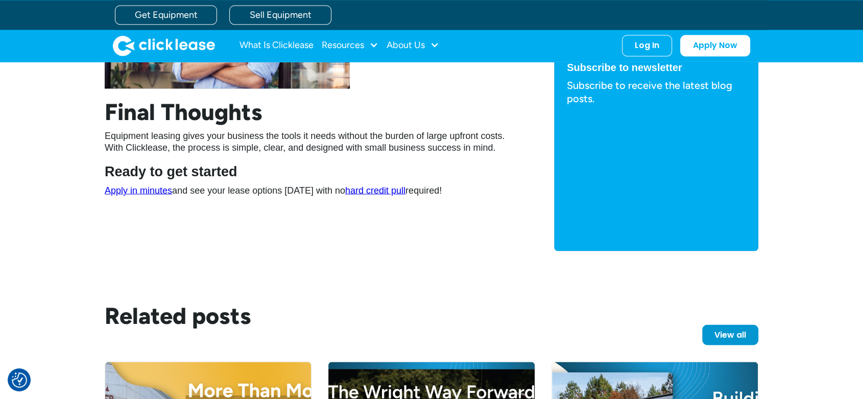
scroll to position [1739, 0]
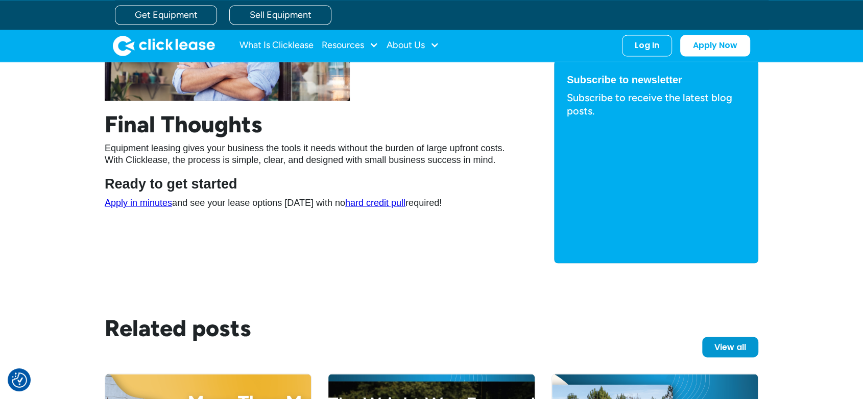
click at [155, 203] on link "Apply in minutes" at bounding box center [138, 202] width 67 height 10
click at [168, 9] on link "Get Equipment" at bounding box center [166, 14] width 102 height 19
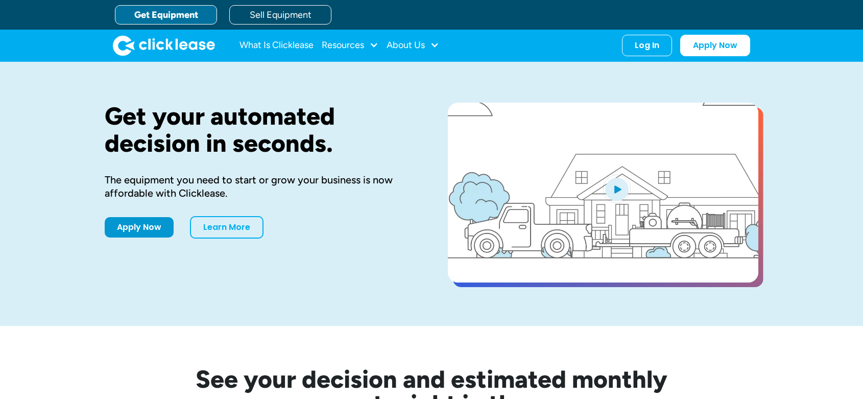
click at [293, 11] on link "Sell Equipment" at bounding box center [280, 14] width 102 height 19
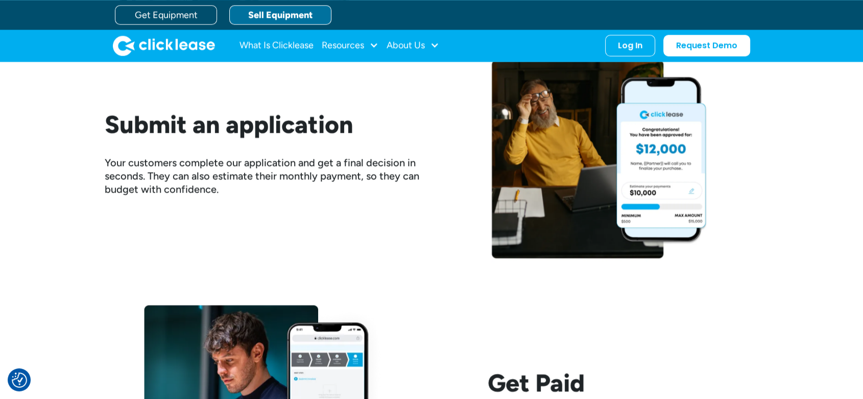
scroll to position [1274, 0]
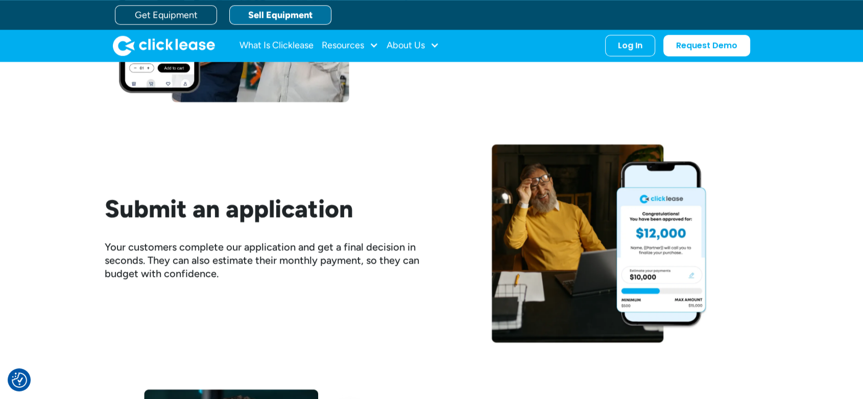
click at [273, 14] on link "Sell Equipment" at bounding box center [280, 14] width 102 height 19
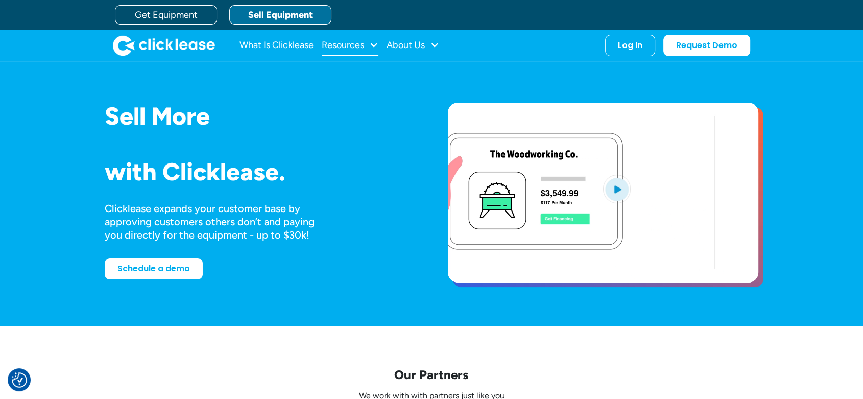
click at [339, 45] on div "Resources" at bounding box center [343, 45] width 42 height 0
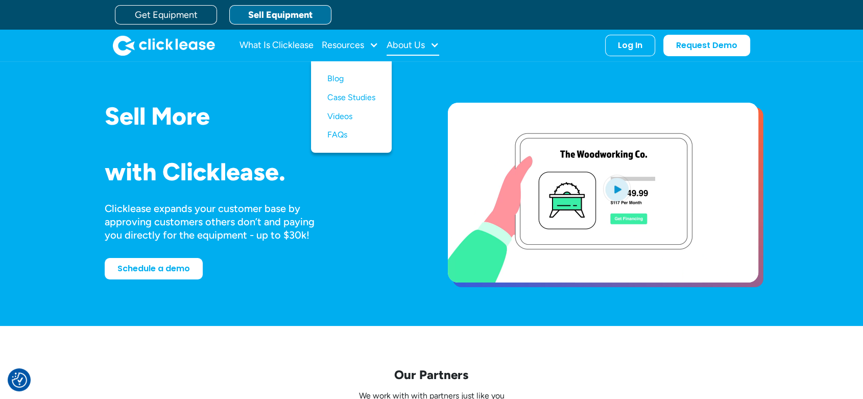
click at [420, 52] on div "About Us" at bounding box center [413, 45] width 53 height 20
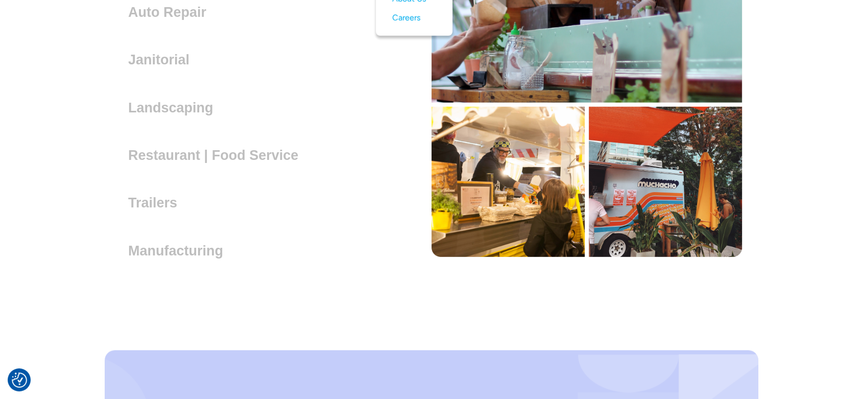
scroll to position [3045, 0]
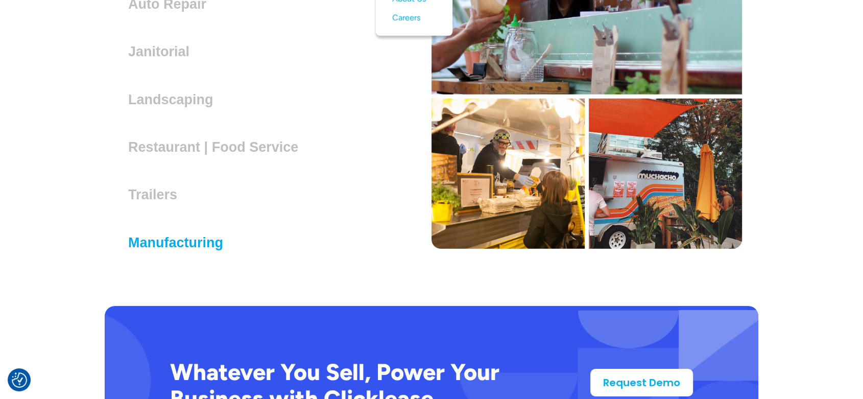
click at [184, 246] on h3 "Manufacturing" at bounding box center [179, 242] width 103 height 15
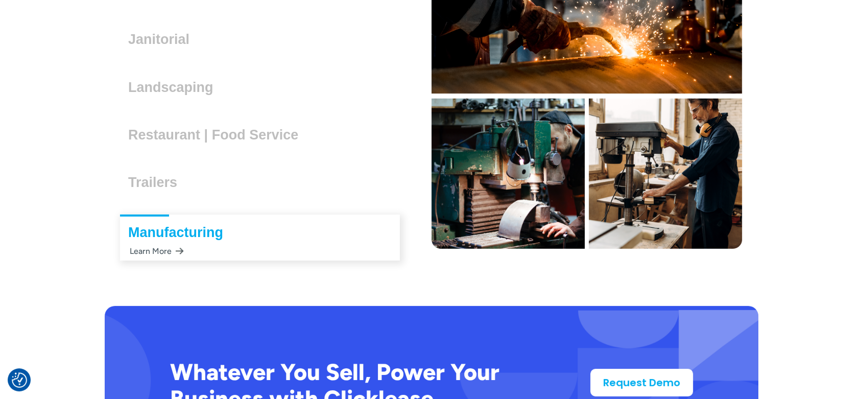
click at [172, 262] on div "Manufacturing Lorem ipsum dolor sit amet, consectetur adipiscing elit. Suspendi…" at bounding box center [260, 237] width 311 height 55
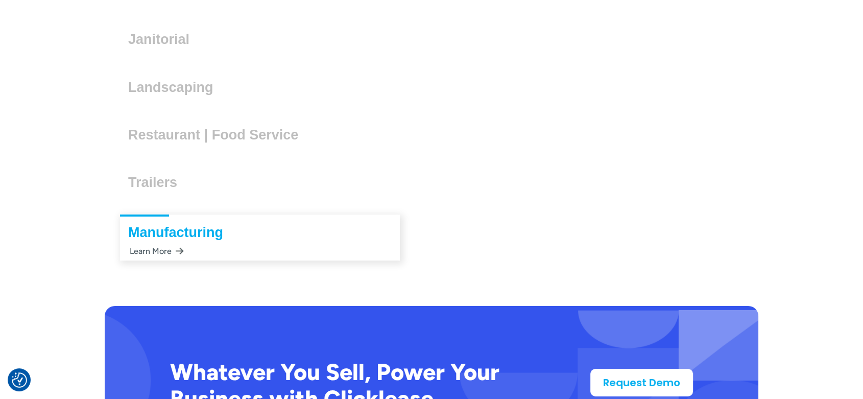
scroll to position [3033, 0]
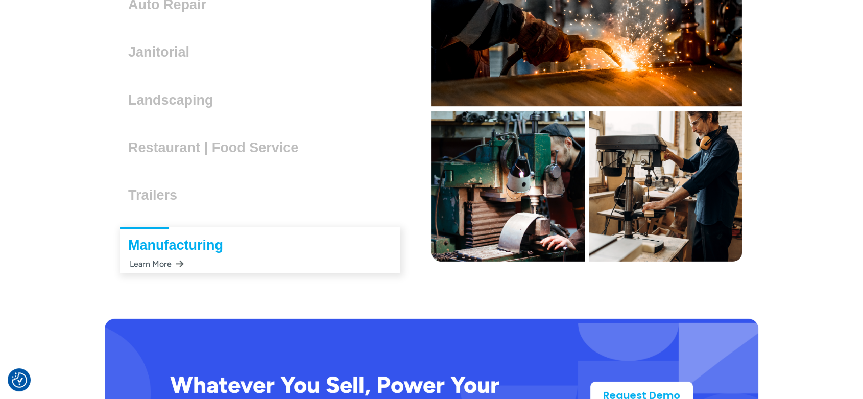
click at [172, 262] on div "Learn More" at bounding box center [156, 264] width 56 height 20
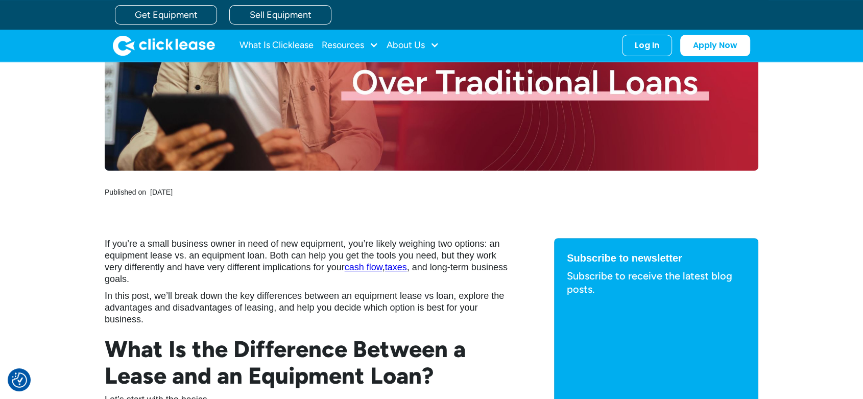
scroll to position [418, 0]
